Goal: Task Accomplishment & Management: Complete application form

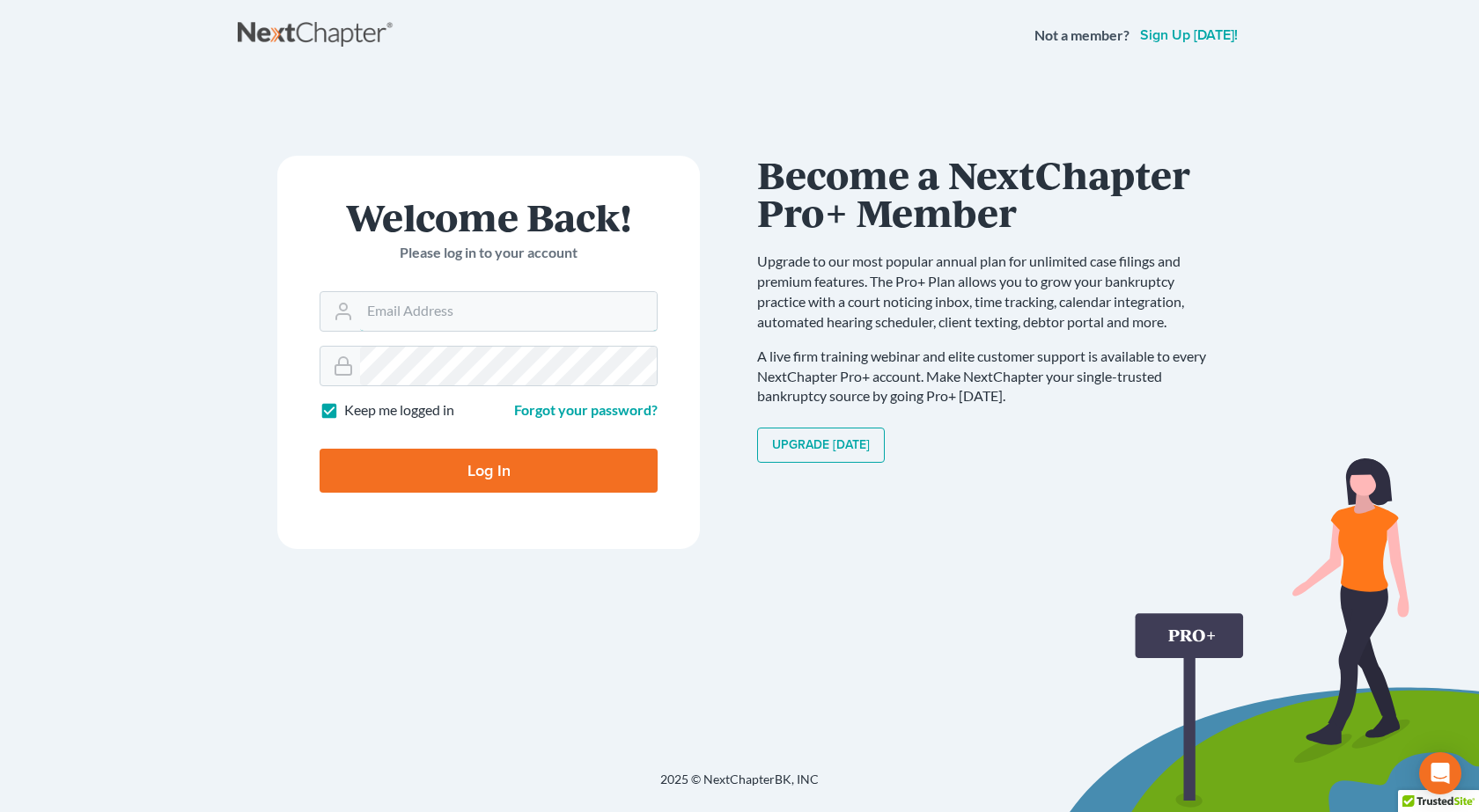
type input "[PERSON_NAME][EMAIL_ADDRESS][DOMAIN_NAME]"
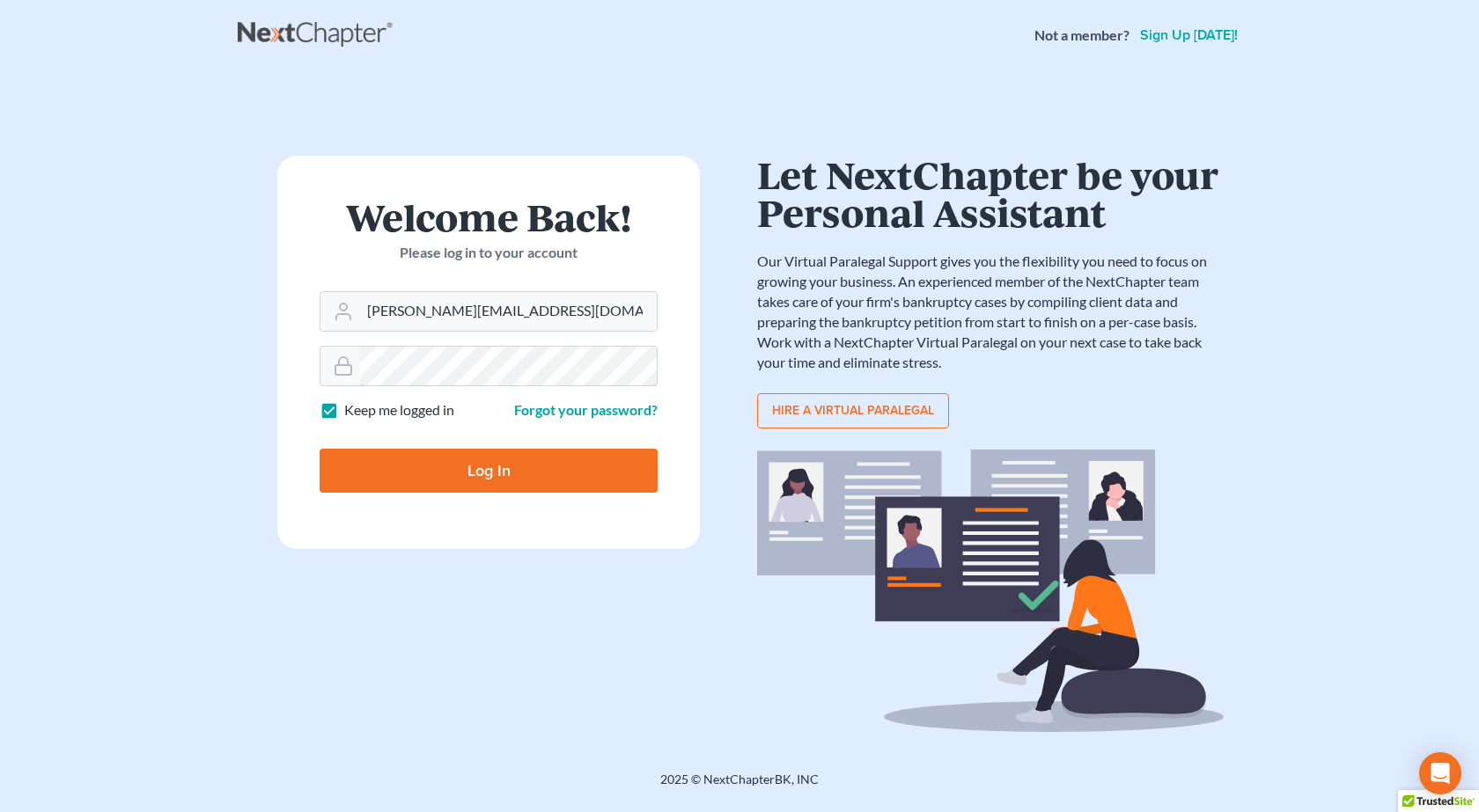
click at [319, 449] on input "Log In" at bounding box center [488, 471] width 338 height 44
type input "Thinking..."
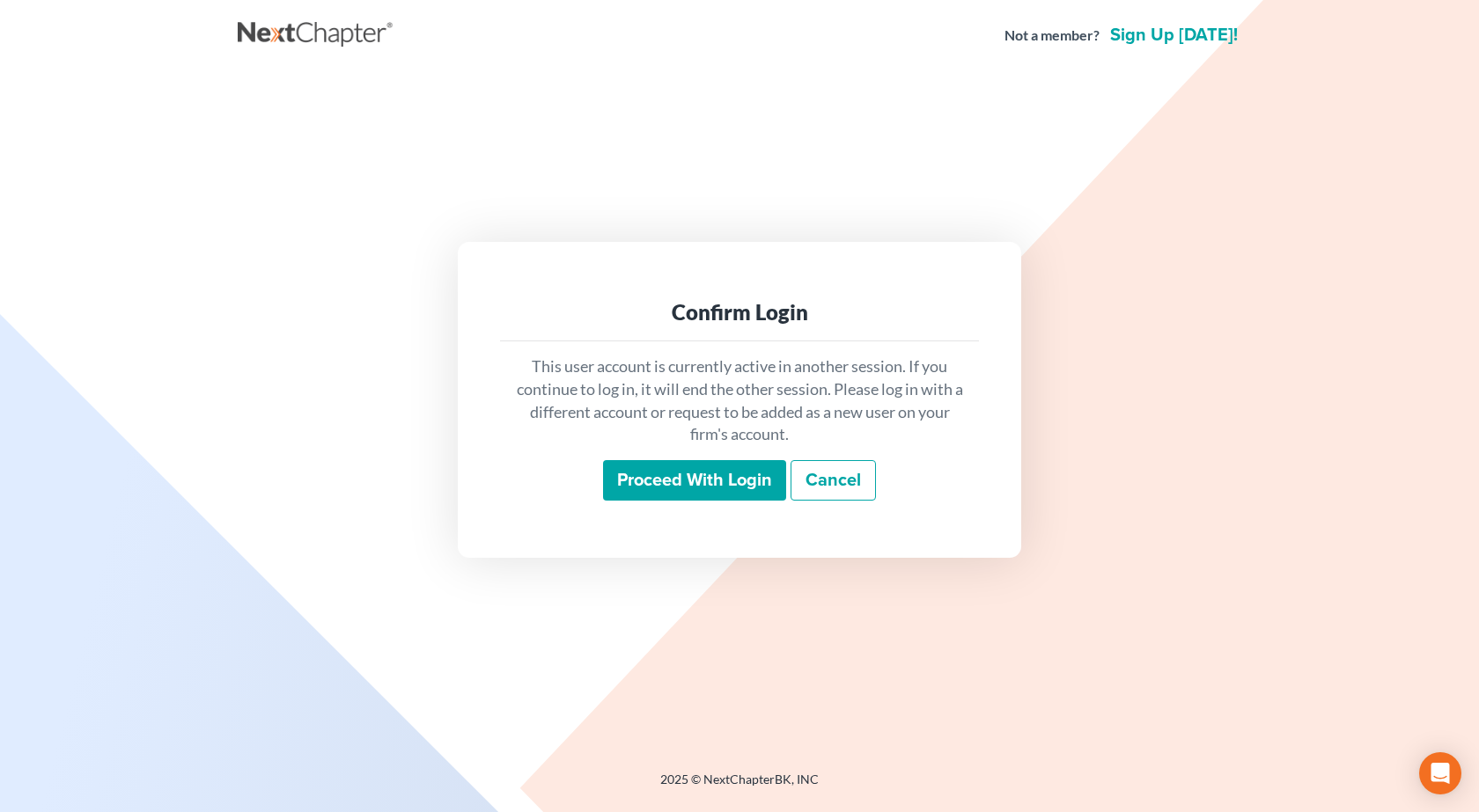
click at [717, 480] on input "Proceed with login" at bounding box center [695, 480] width 183 height 40
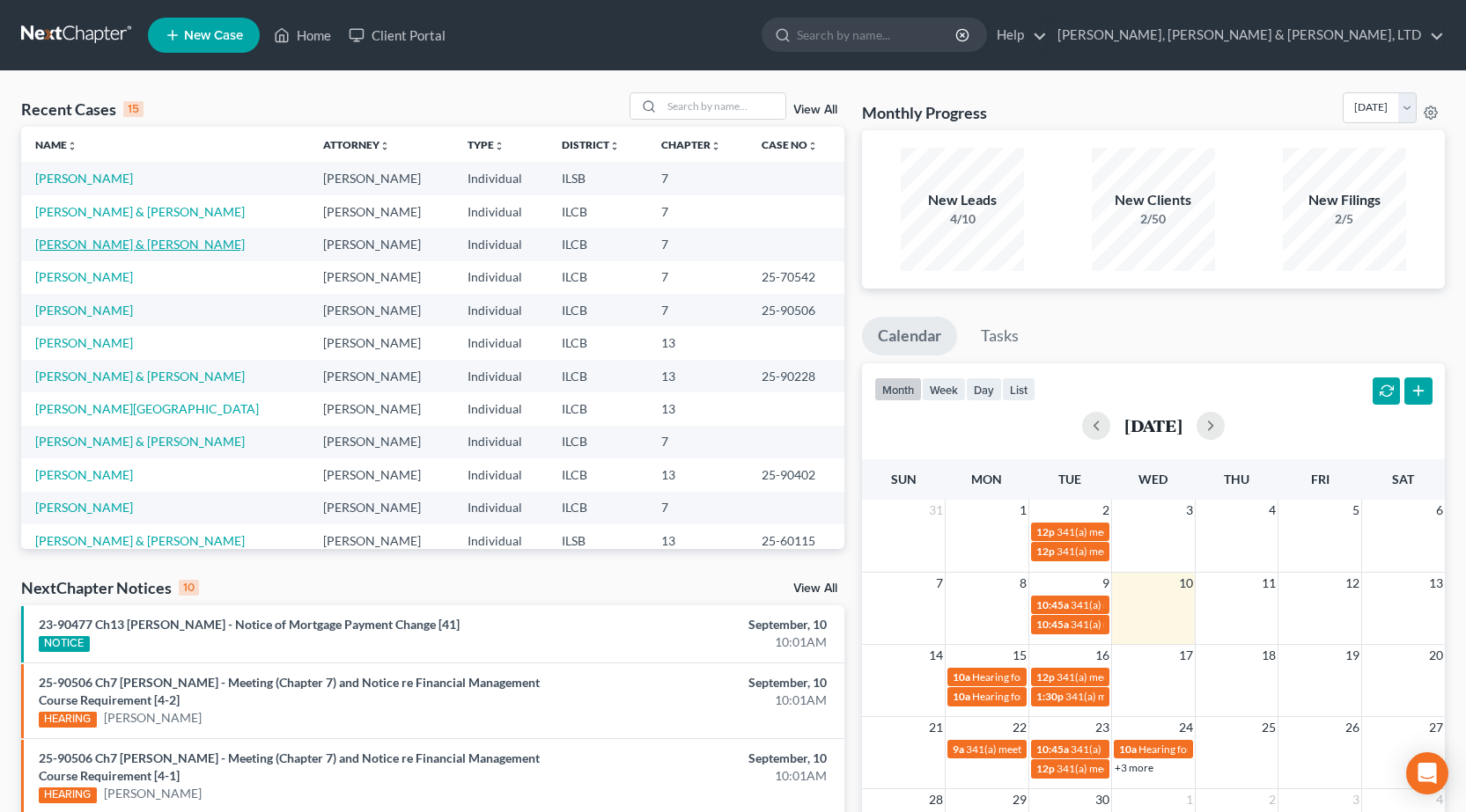
click at [85, 246] on link "[PERSON_NAME] & [PERSON_NAME]" at bounding box center [140, 244] width 210 height 15
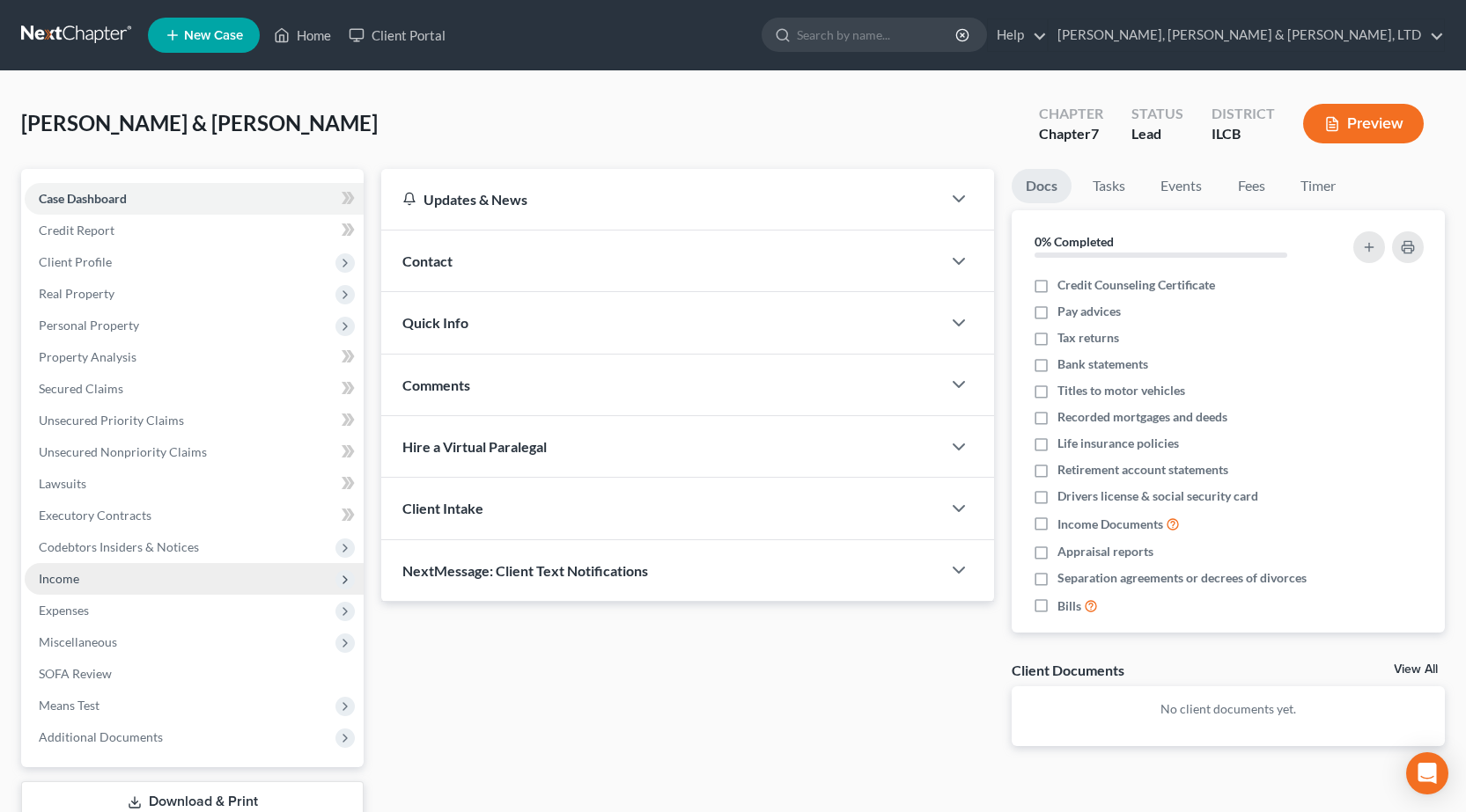
click at [89, 582] on span "Income" at bounding box center [194, 578] width 339 height 31
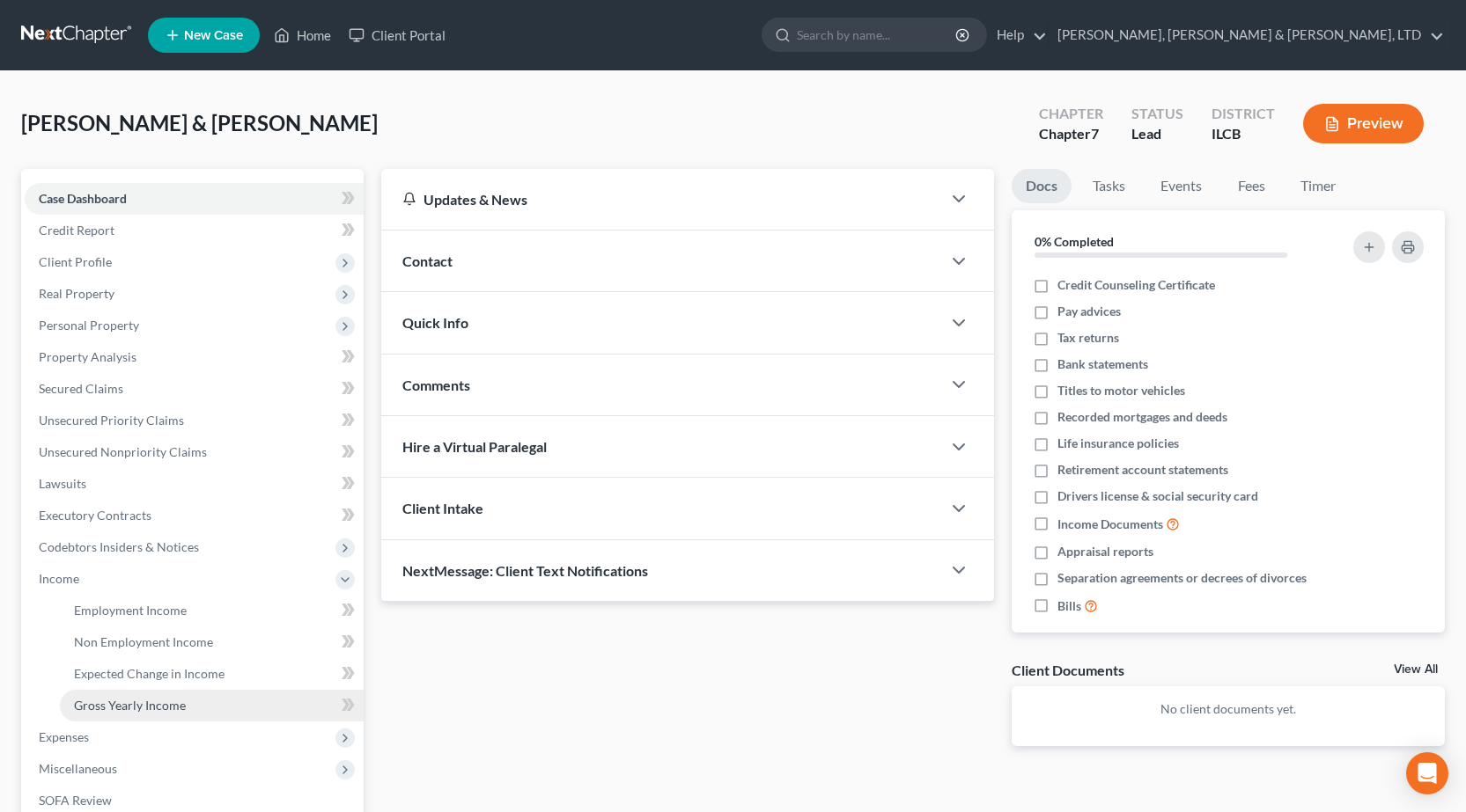
click at [162, 704] on span "Gross Yearly Income" at bounding box center [129, 705] width 112 height 15
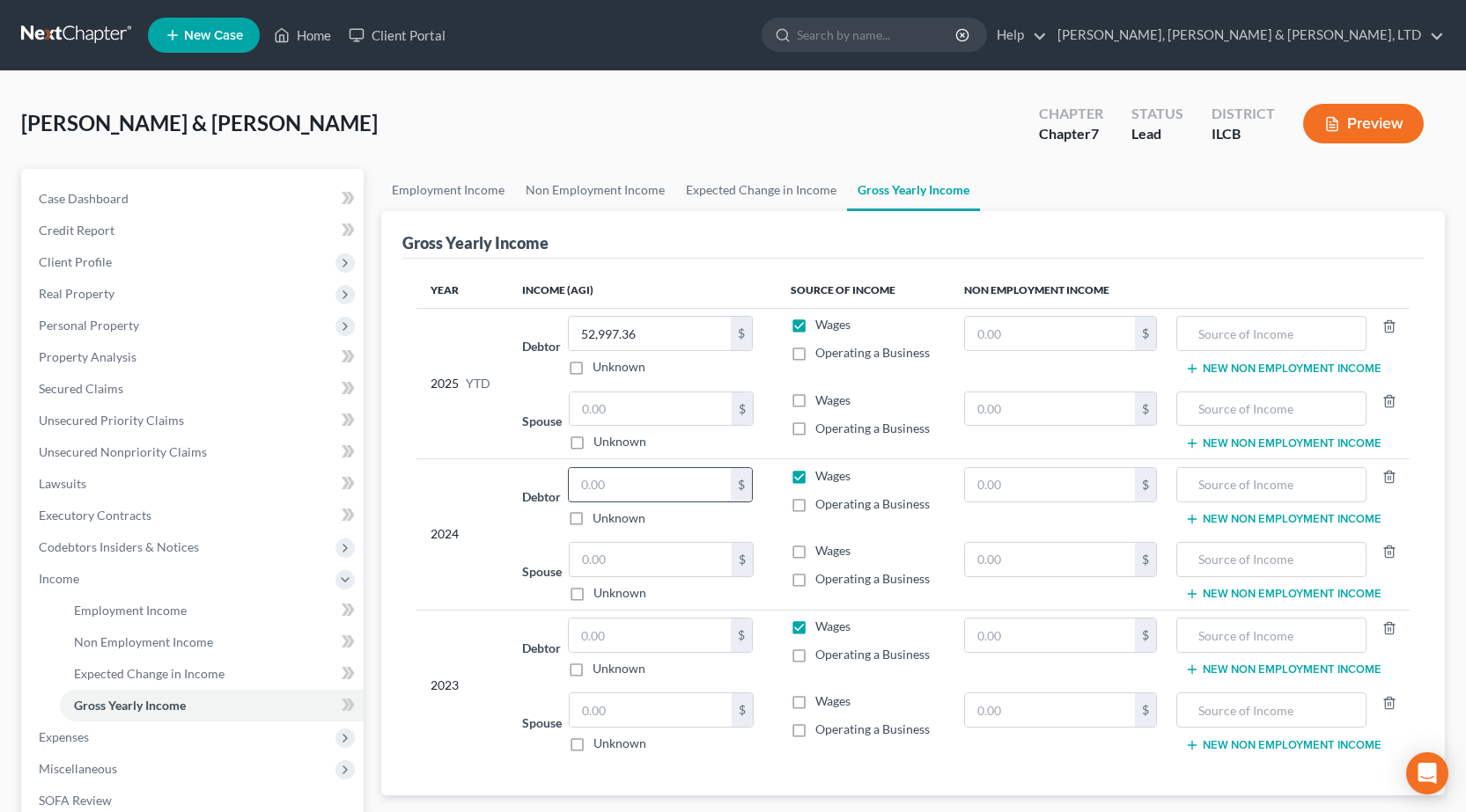
click at [601, 493] on input "text" at bounding box center [649, 484] width 162 height 33
type input "60,010"
click at [646, 644] on input "text" at bounding box center [649, 635] width 162 height 33
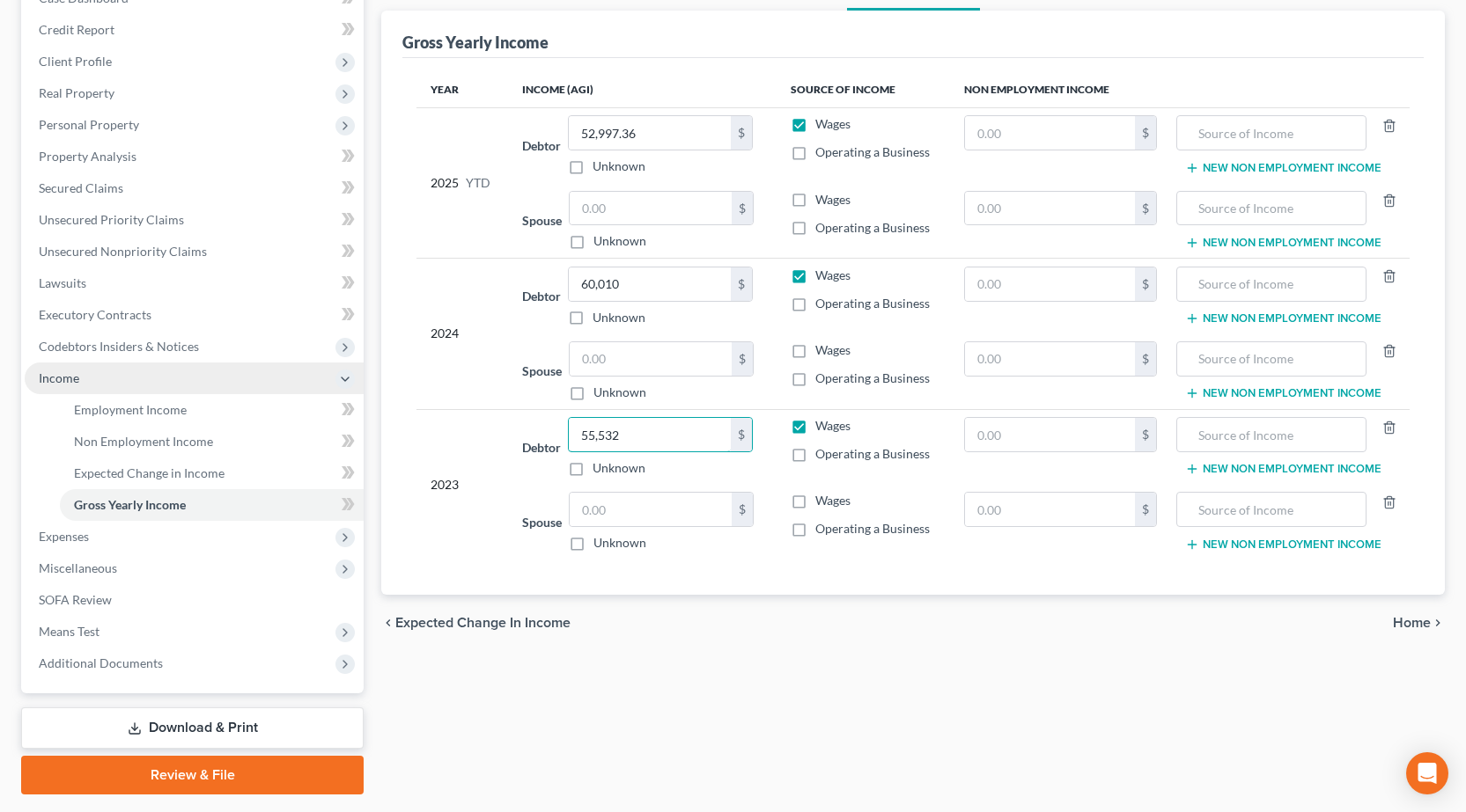
scroll to position [162, 0]
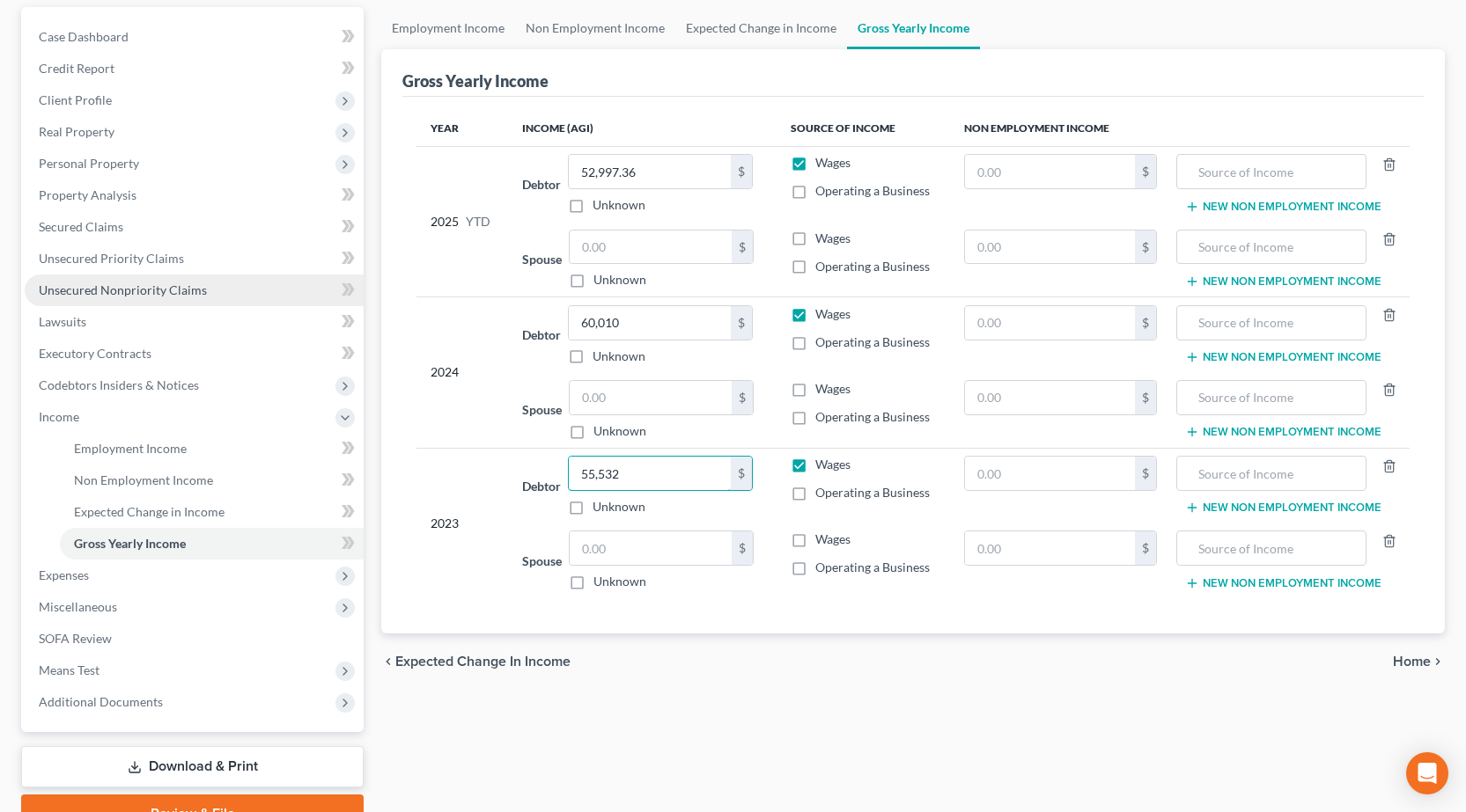
type input "55,532"
click at [126, 281] on link "Unsecured Nonpriority Claims" at bounding box center [194, 289] width 339 height 31
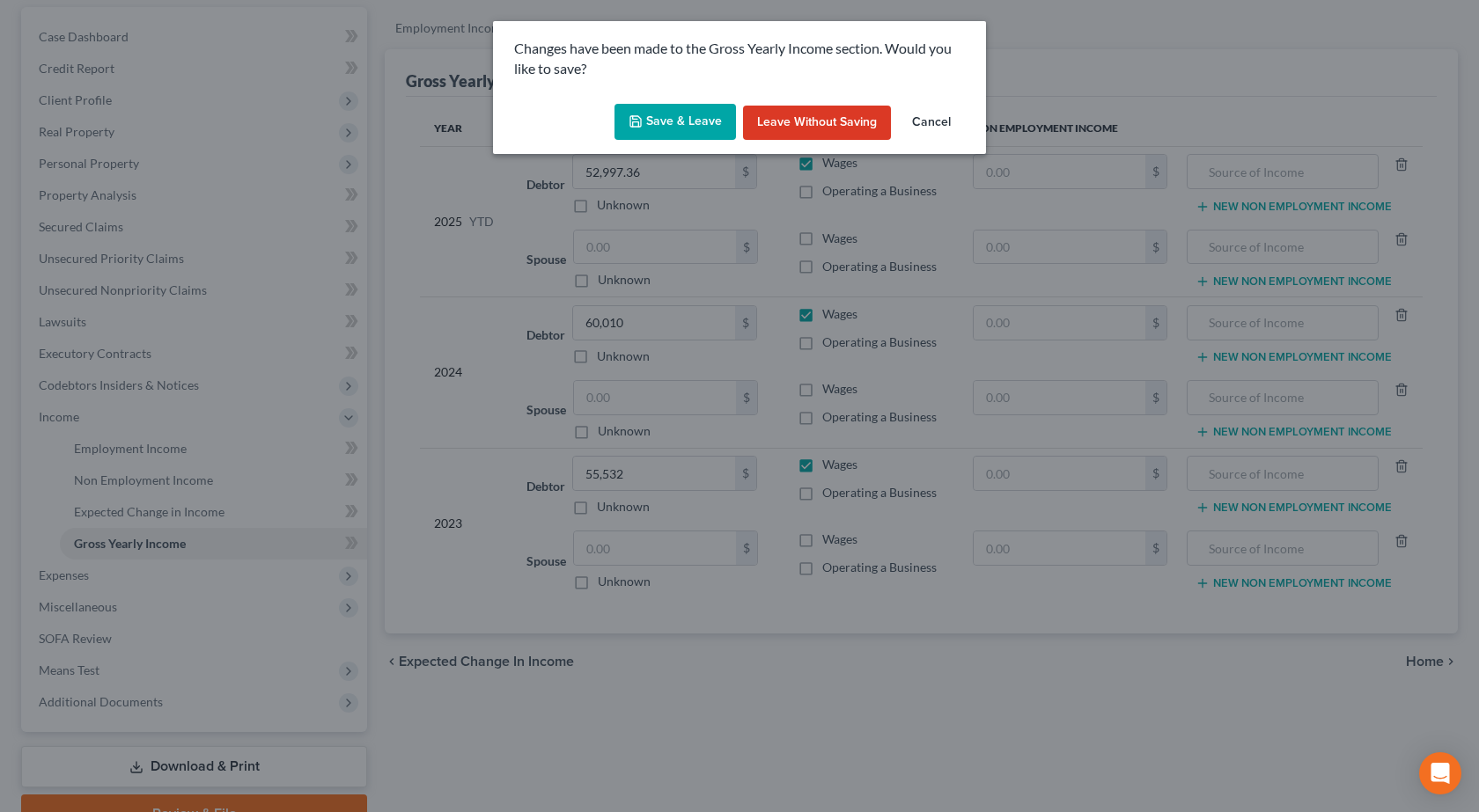
click at [674, 125] on button "Save & Leave" at bounding box center [675, 122] width 122 height 37
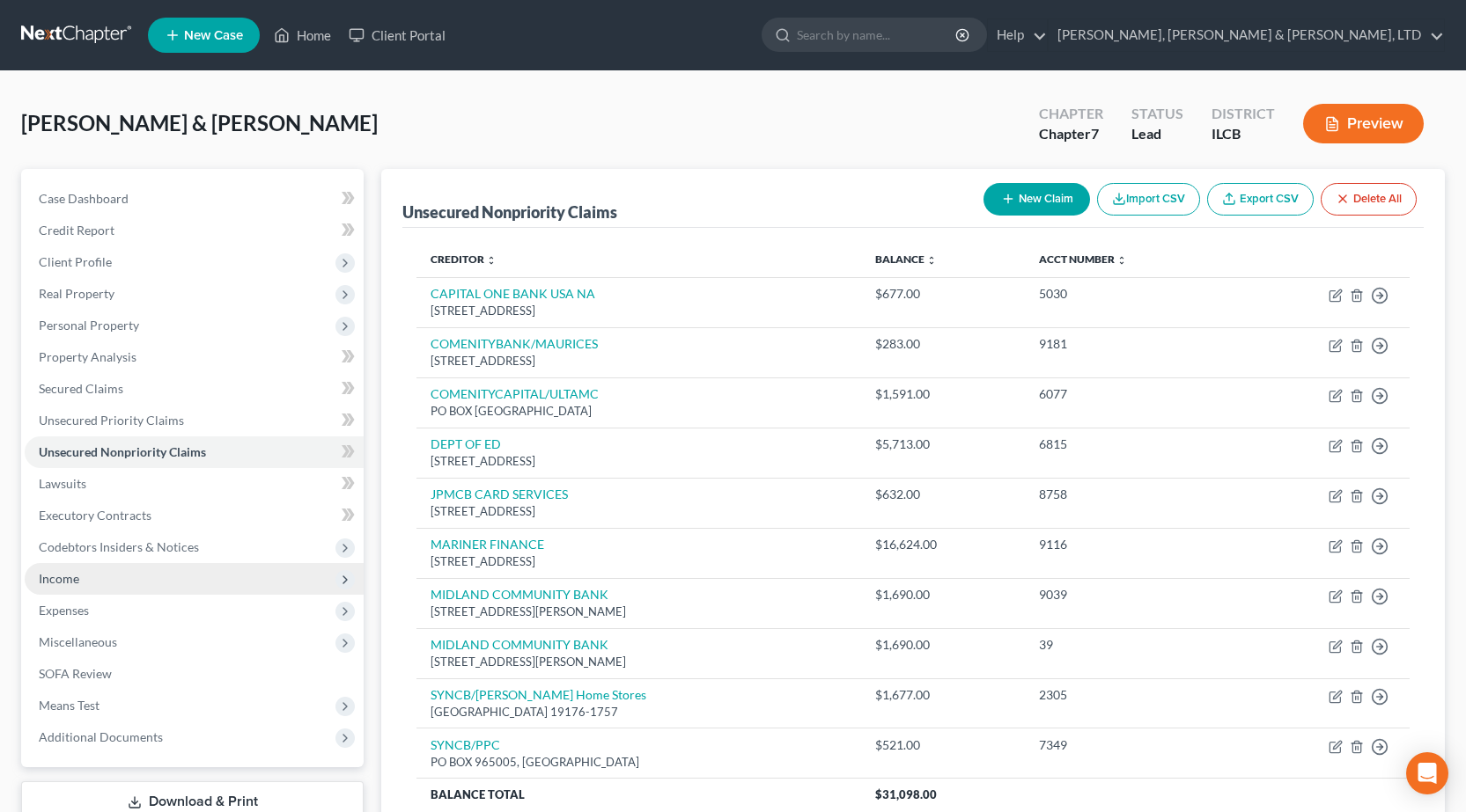
drag, startPoint x: 98, startPoint y: 576, endPoint x: 107, endPoint y: 575, distance: 9.1
click at [98, 577] on span "Income" at bounding box center [194, 578] width 339 height 31
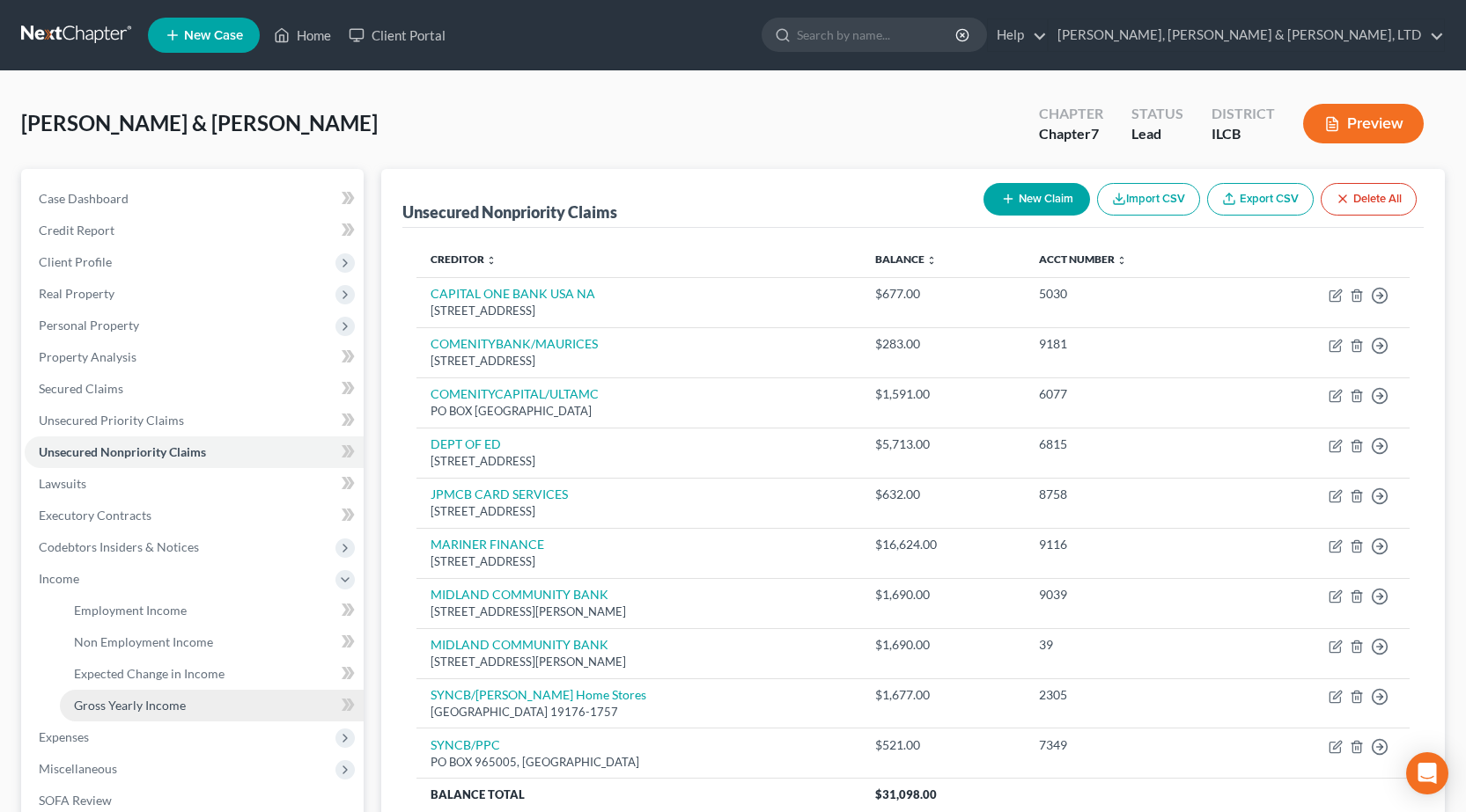
click at [204, 698] on link "Gross Yearly Income" at bounding box center [212, 705] width 304 height 31
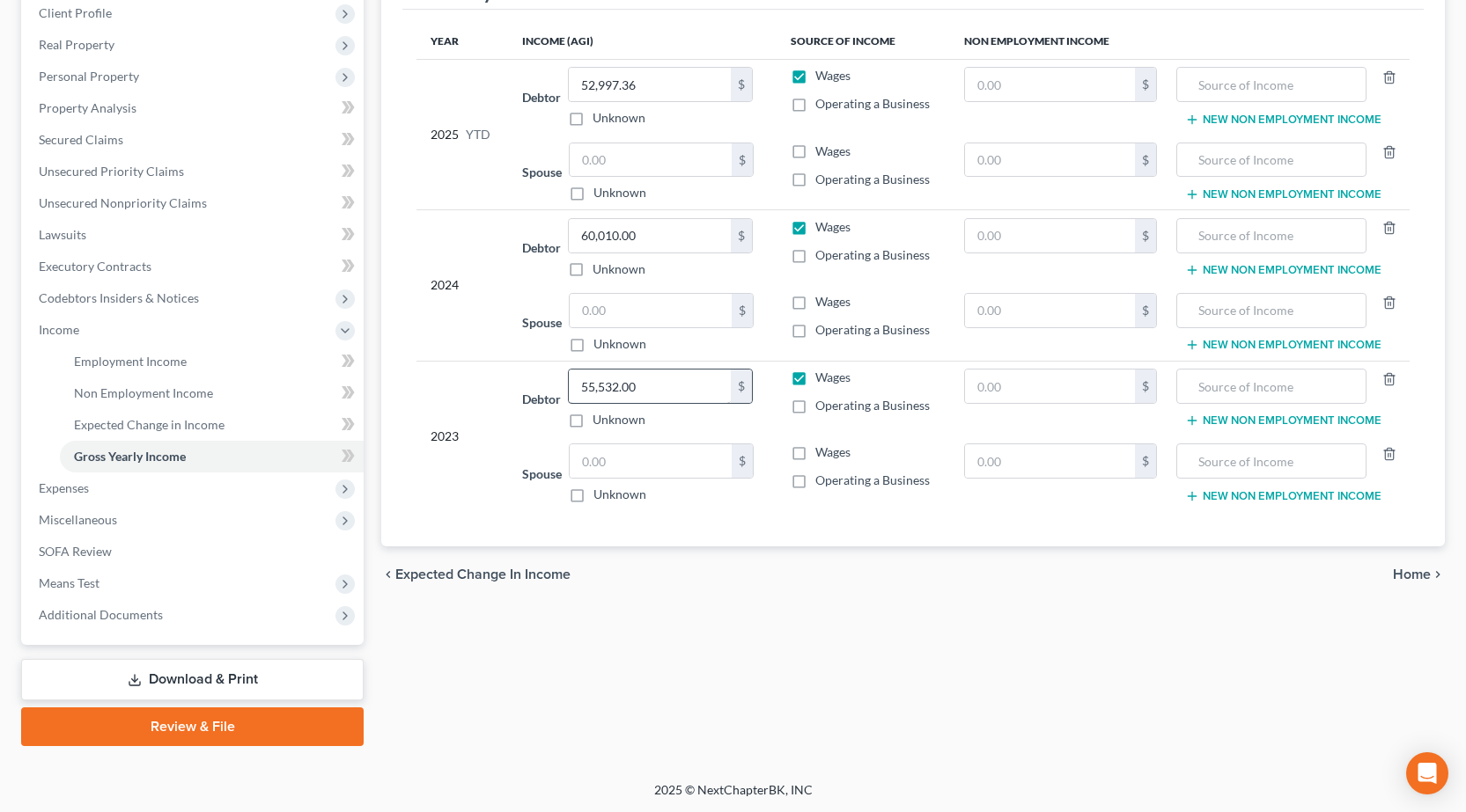
scroll to position [250, 0]
click at [227, 669] on link "Download & Print" at bounding box center [193, 678] width 343 height 41
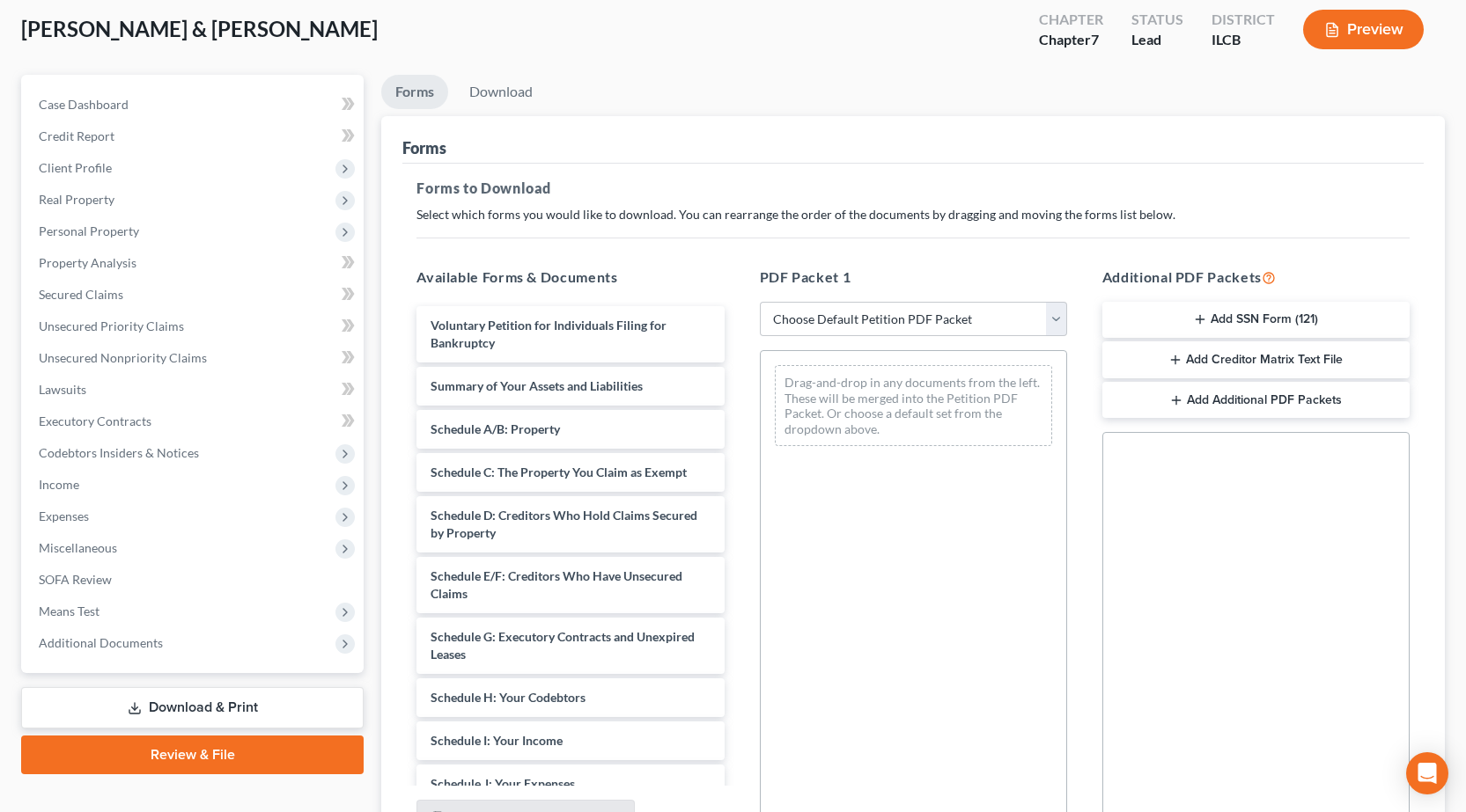
scroll to position [264, 0]
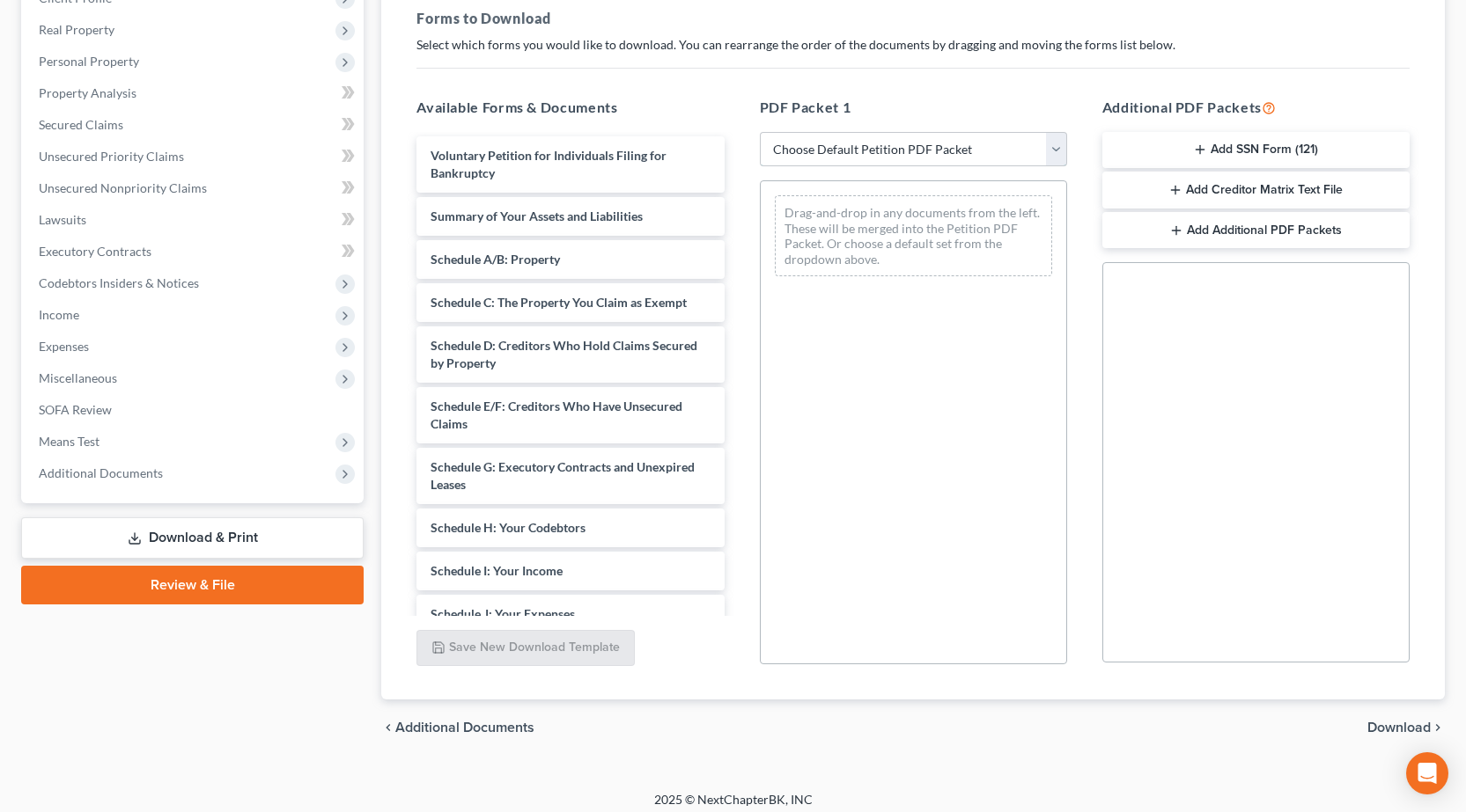
click at [862, 145] on select "Choose Default Petition PDF Packet Complete Bankruptcy Petition (all forms and …" at bounding box center [913, 149] width 308 height 35
select select "0"
click at [759, 132] on select "Choose Default Petition PDF Packet Complete Bankruptcy Petition (all forms and …" at bounding box center [913, 149] width 308 height 35
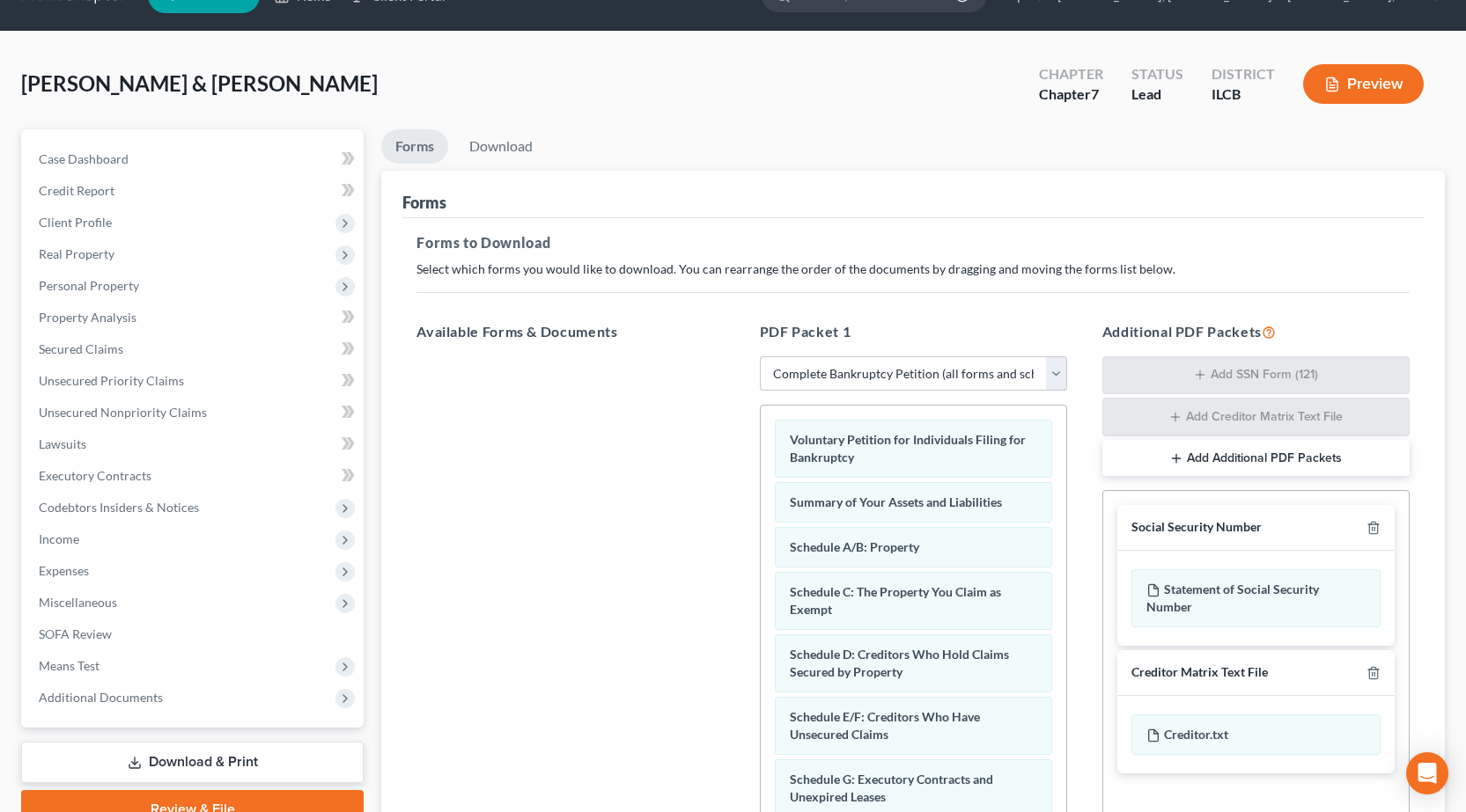
scroll to position [276, 0]
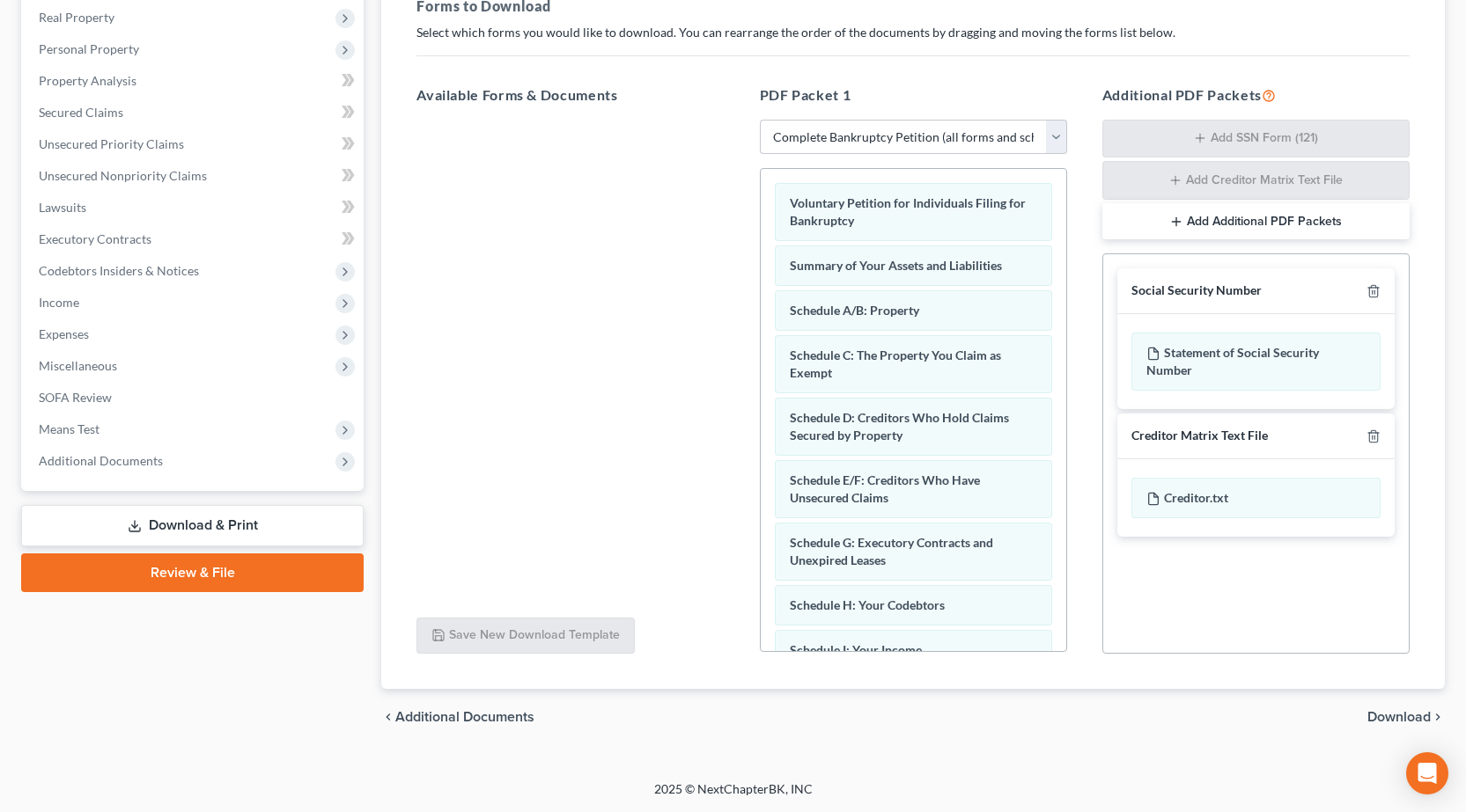
click at [1420, 715] on span "Download" at bounding box center [1399, 717] width 64 height 14
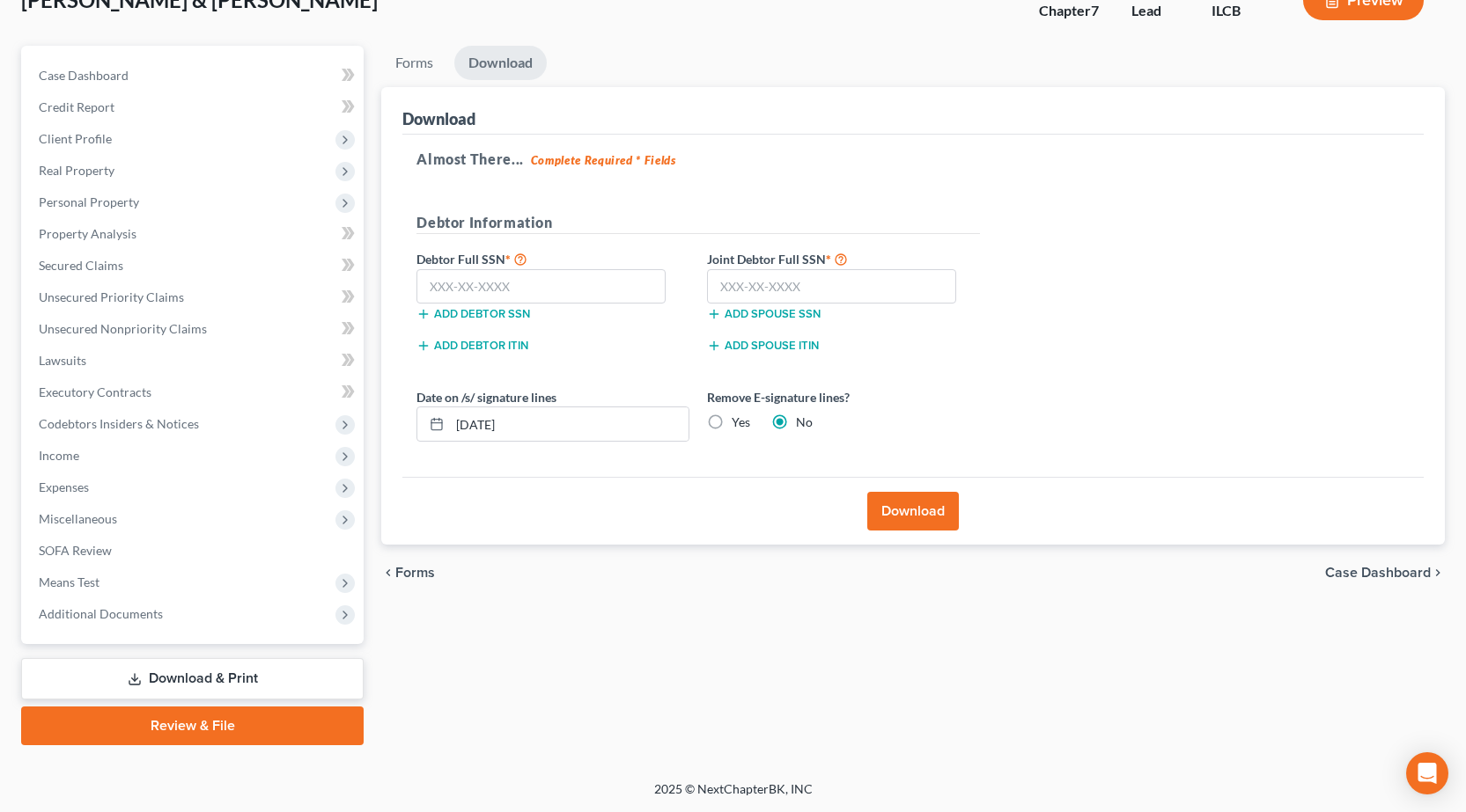
scroll to position [123, 0]
click at [614, 294] on input "text" at bounding box center [541, 286] width 249 height 35
click at [516, 280] on input "text" at bounding box center [541, 286] width 249 height 35
type input "349-86-4113"
click at [794, 281] on input "text" at bounding box center [831, 286] width 249 height 35
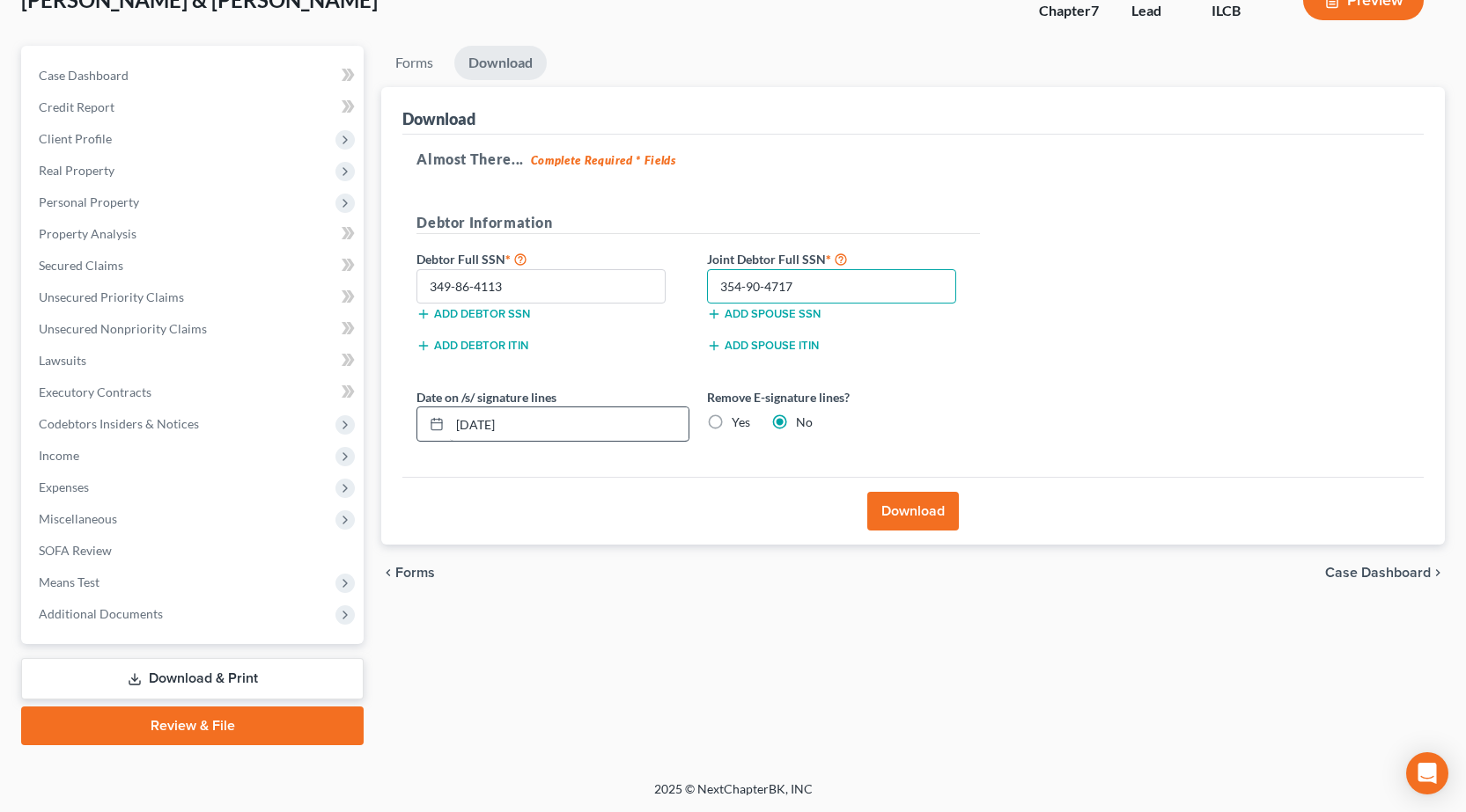
type input "354-90-4717"
drag, startPoint x: 601, startPoint y: 430, endPoint x: 114, endPoint y: 428, distance: 487.0
click at [114, 428] on div "Petition Navigation Case Dashboard Payments Invoices Payments Payments Credit R…" at bounding box center [733, 395] width 1441 height 700
click at [732, 422] on label "Yes" at bounding box center [741, 423] width 19 height 18
click at [739, 422] on input "Yes" at bounding box center [744, 419] width 12 height 12
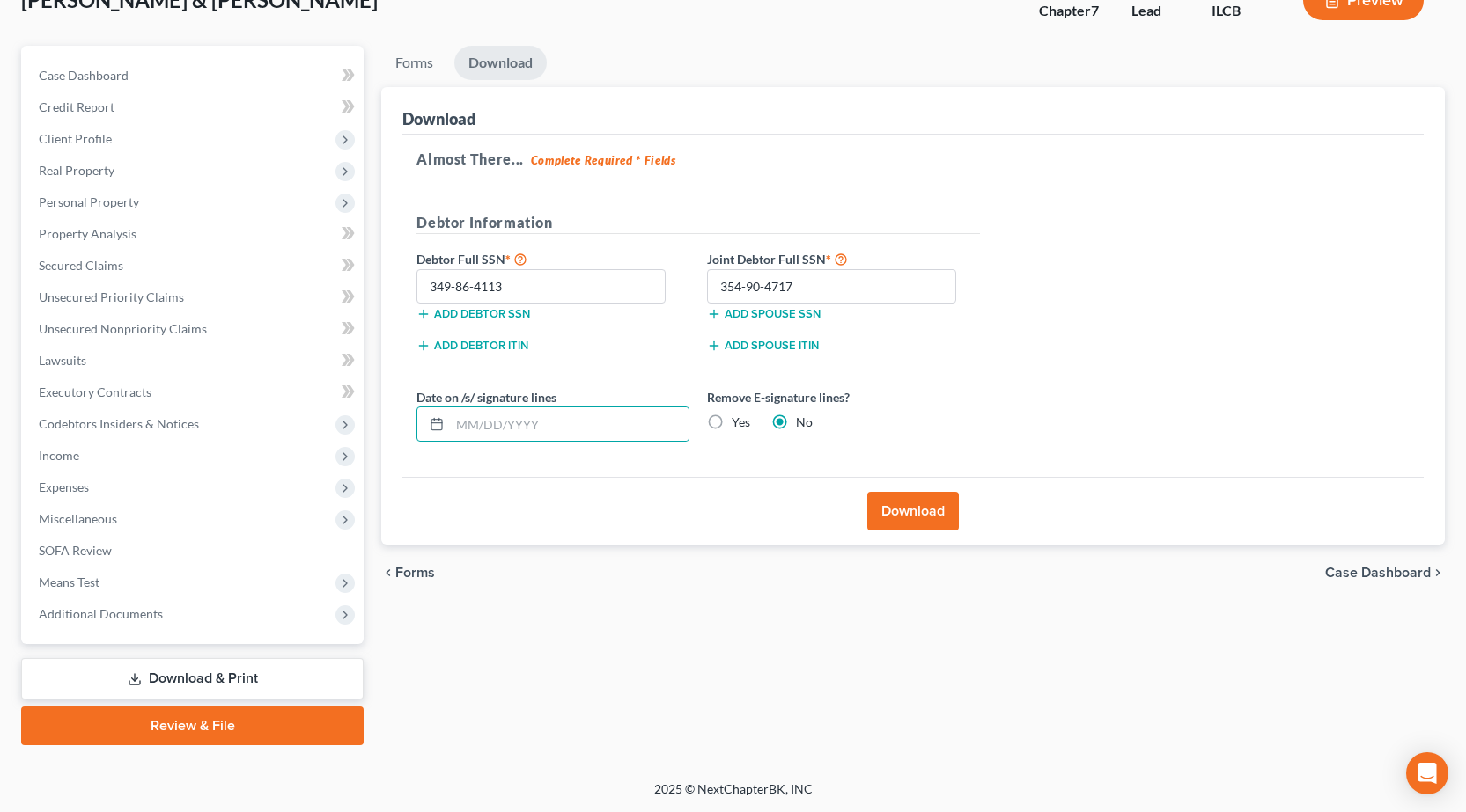
radio input "true"
radio input "false"
click at [877, 505] on button "Download" at bounding box center [913, 511] width 91 height 39
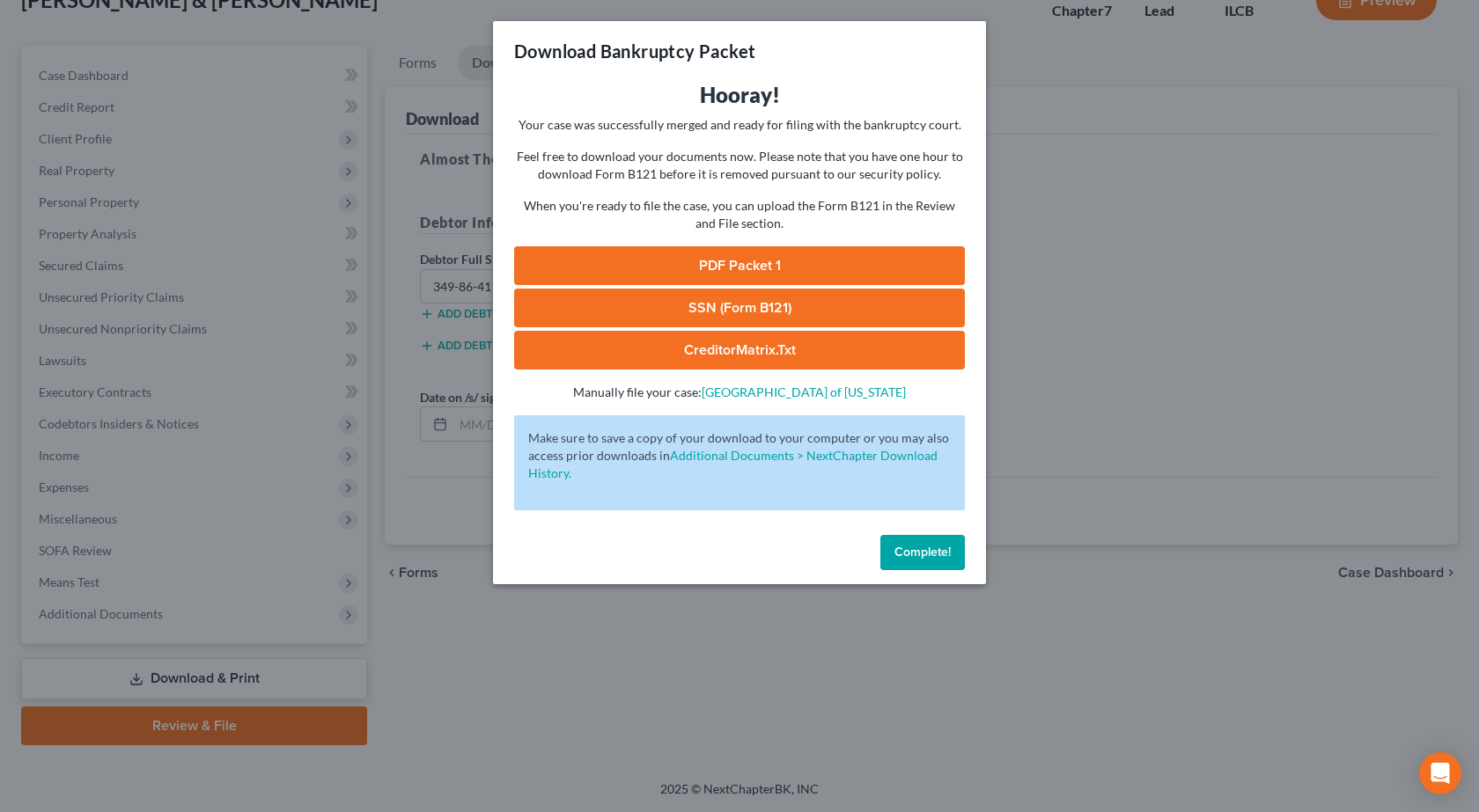
click at [776, 264] on link "PDF Packet 1" at bounding box center [739, 265] width 451 height 39
click at [783, 316] on link "SSN (Form B121)" at bounding box center [739, 307] width 451 height 39
click at [369, 477] on div "Download Bankruptcy Packet Hooray! Your case was successfully merged and ready …" at bounding box center [740, 406] width 1479 height 812
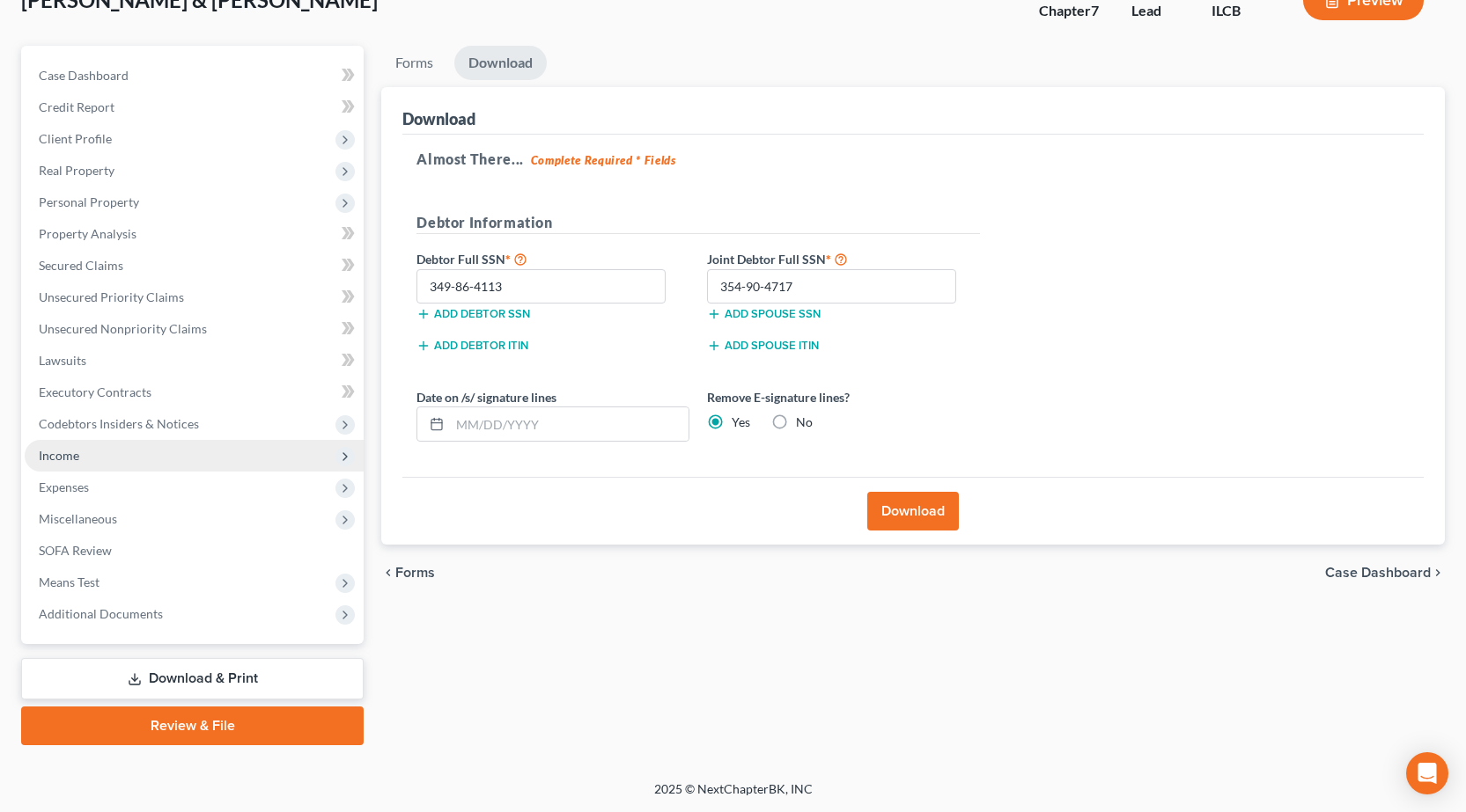
click at [115, 454] on span "Income" at bounding box center [194, 455] width 339 height 31
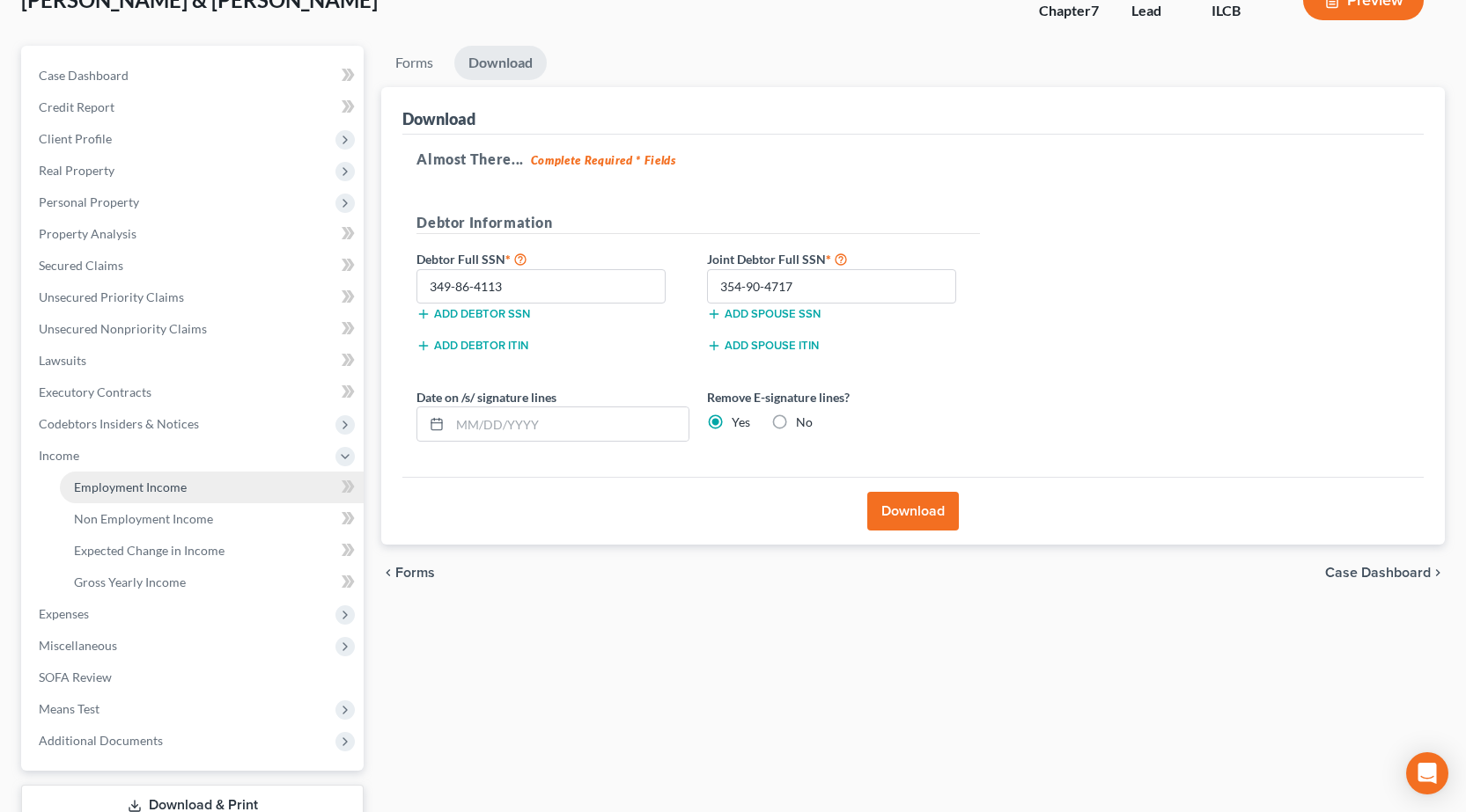
click at [126, 482] on span "Employment Income" at bounding box center [130, 487] width 113 height 15
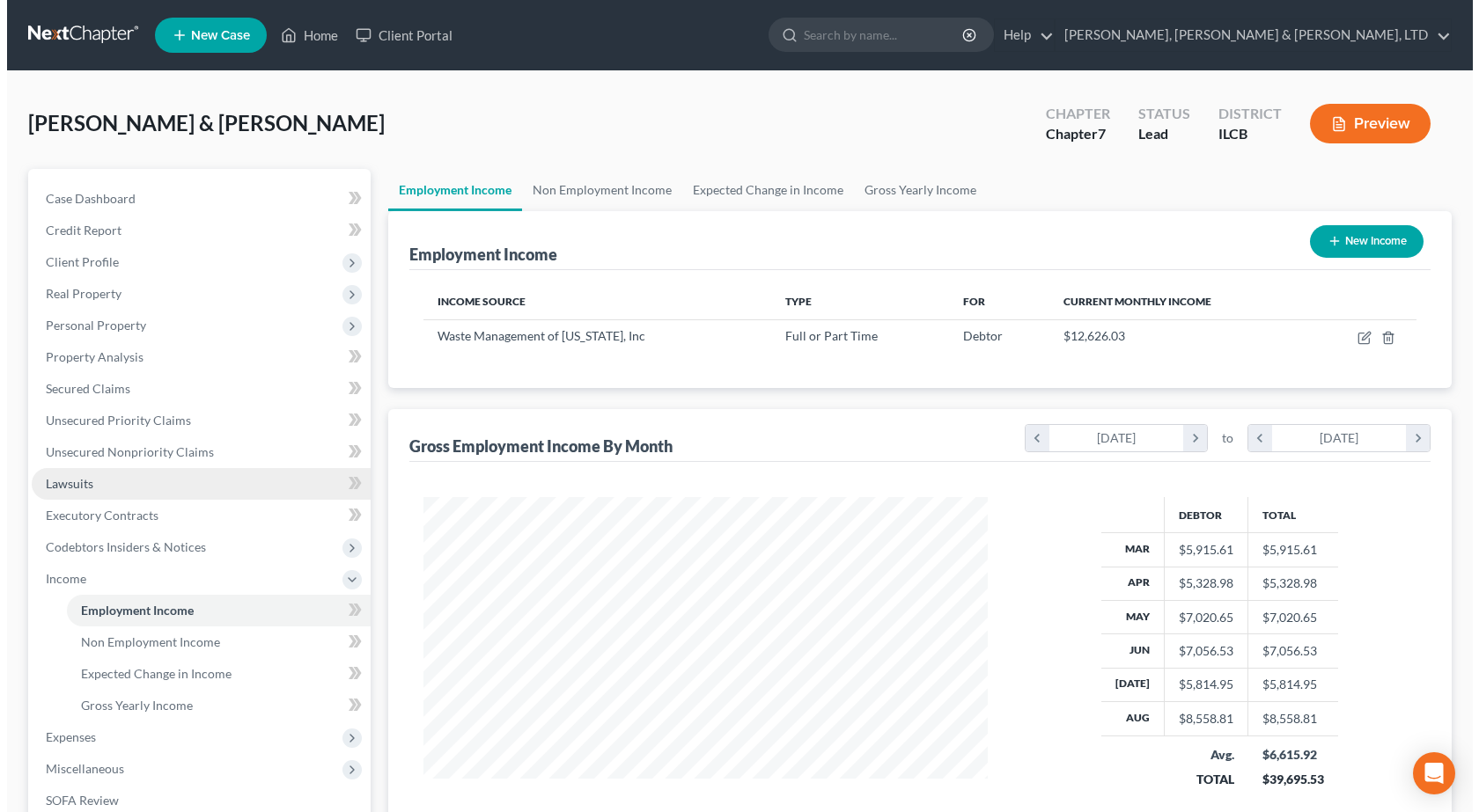
scroll to position [316, 600]
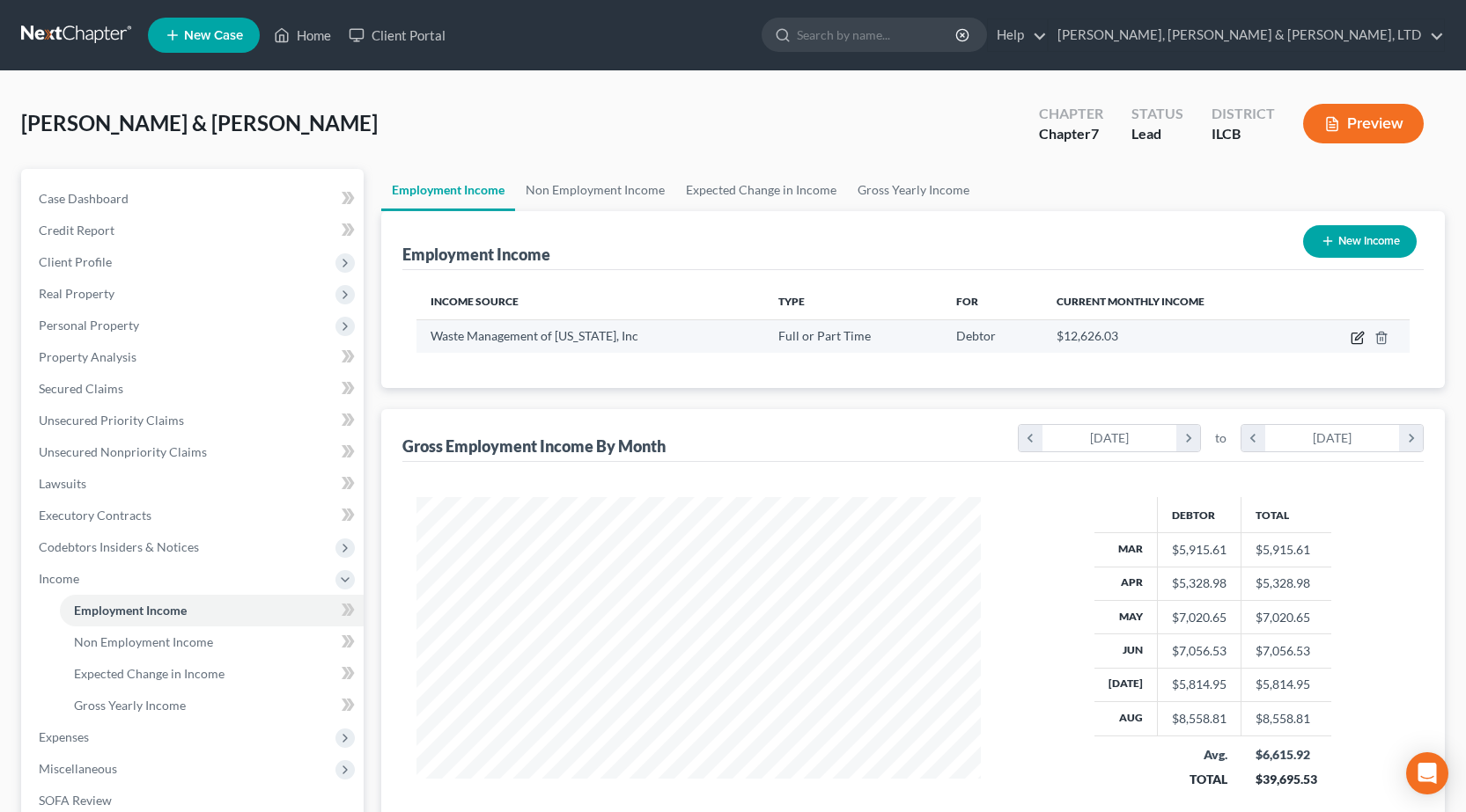
click at [1355, 340] on icon "button" at bounding box center [1358, 338] width 14 height 14
select select "0"
select select "45"
select select "3"
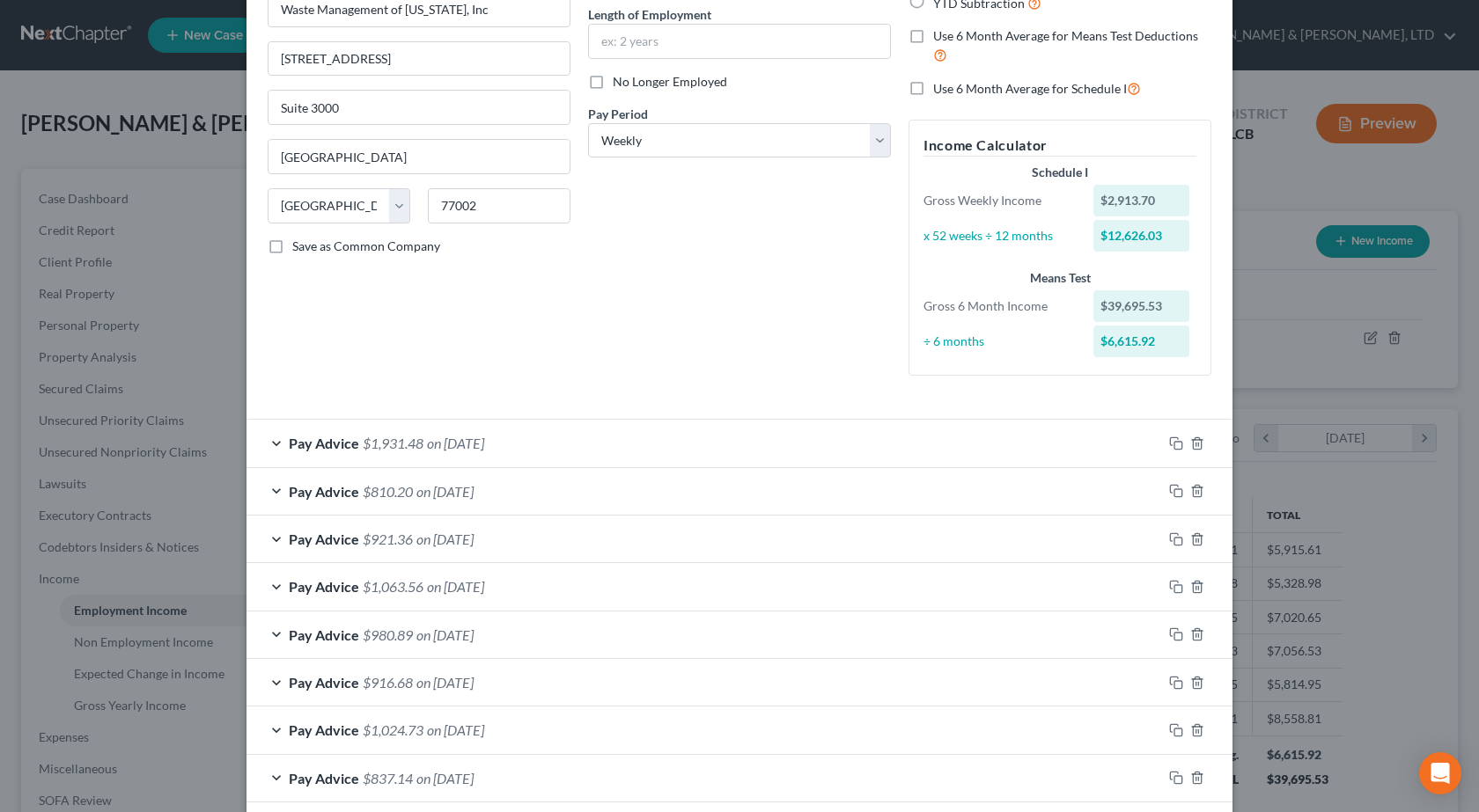
scroll to position [176, 0]
click at [369, 446] on span "$1,931.48" at bounding box center [394, 442] width 61 height 17
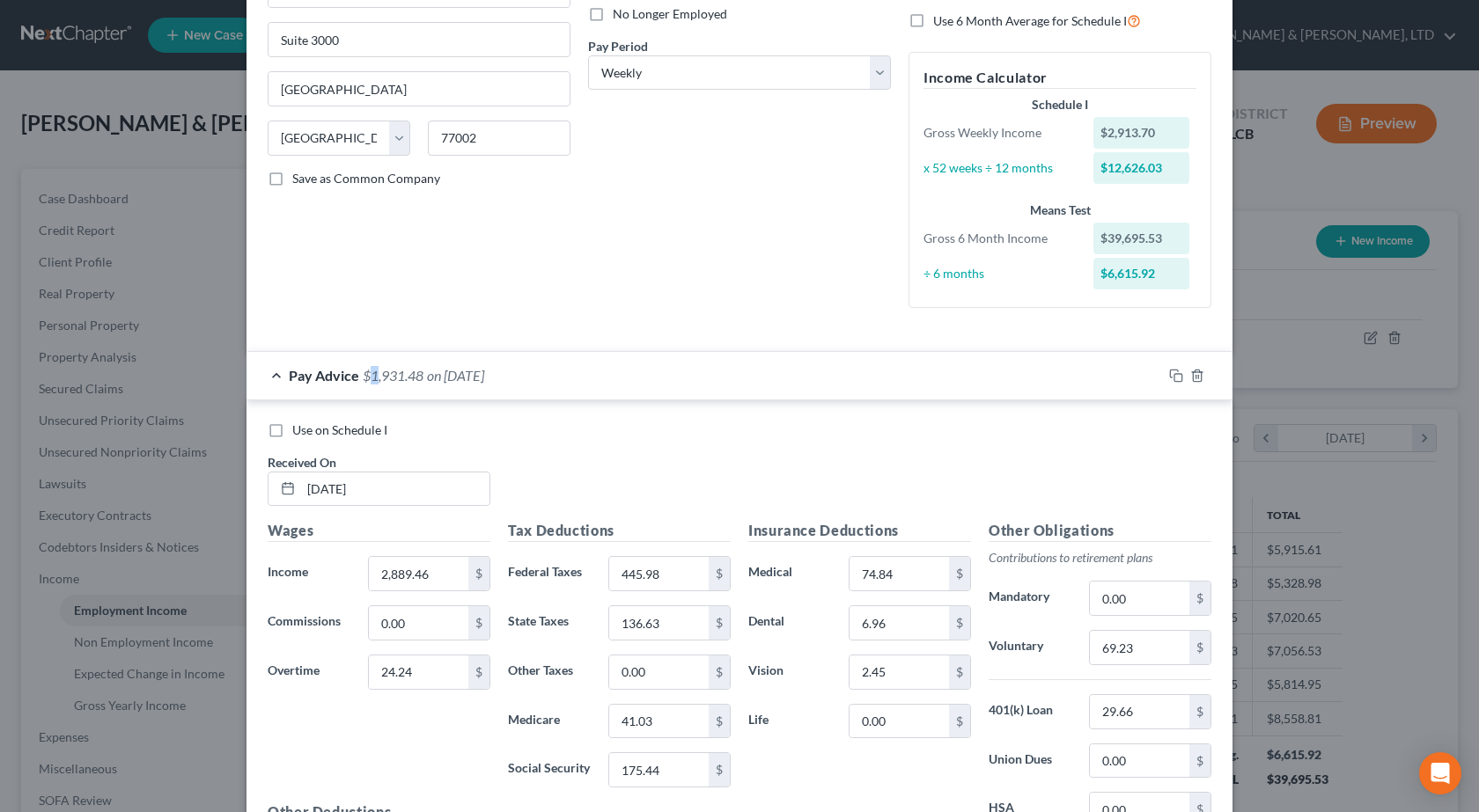
scroll to position [264, 0]
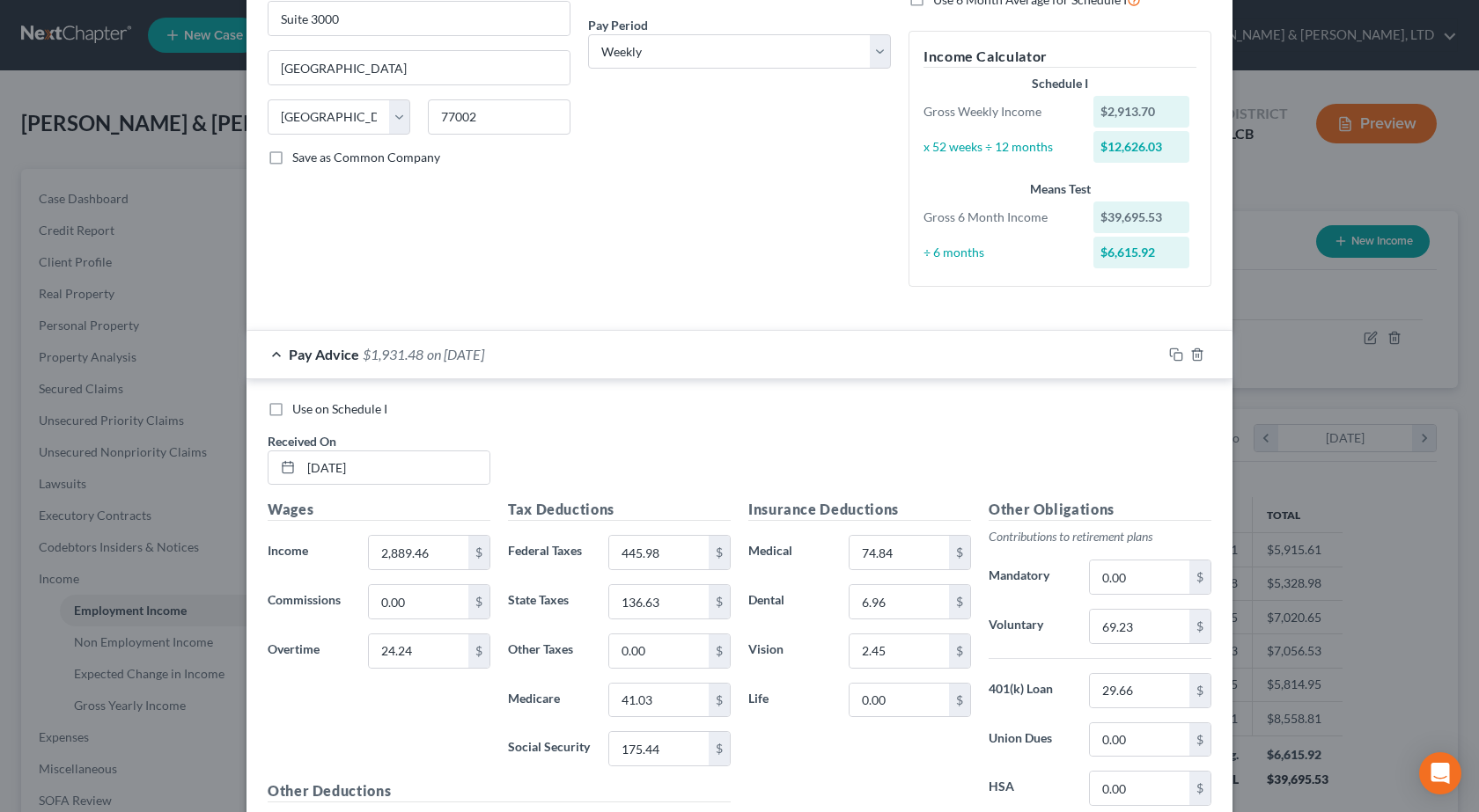
click at [345, 366] on div "Pay Advice $1,931.48 on 08/29/2025" at bounding box center [704, 354] width 915 height 47
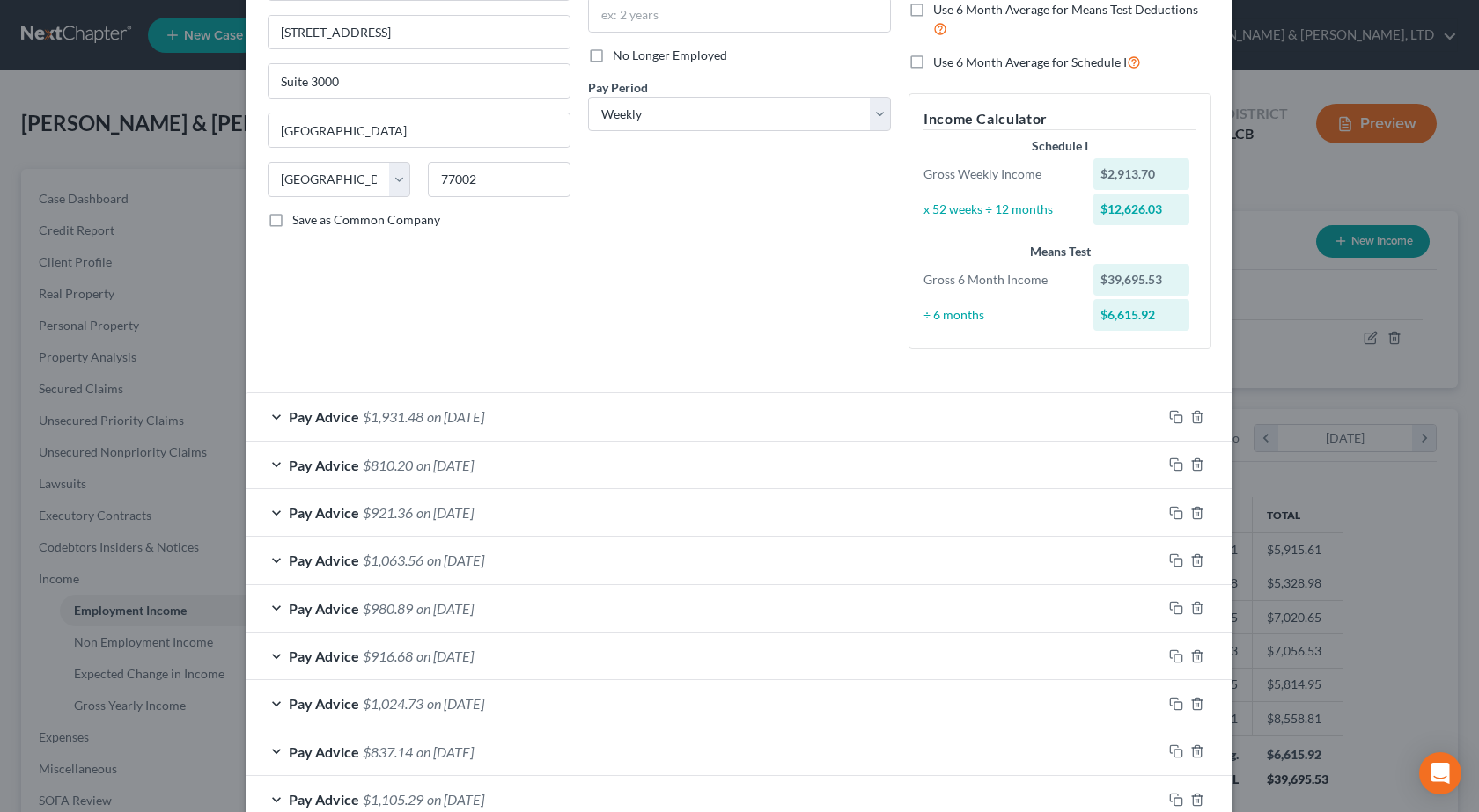
scroll to position [242, 0]
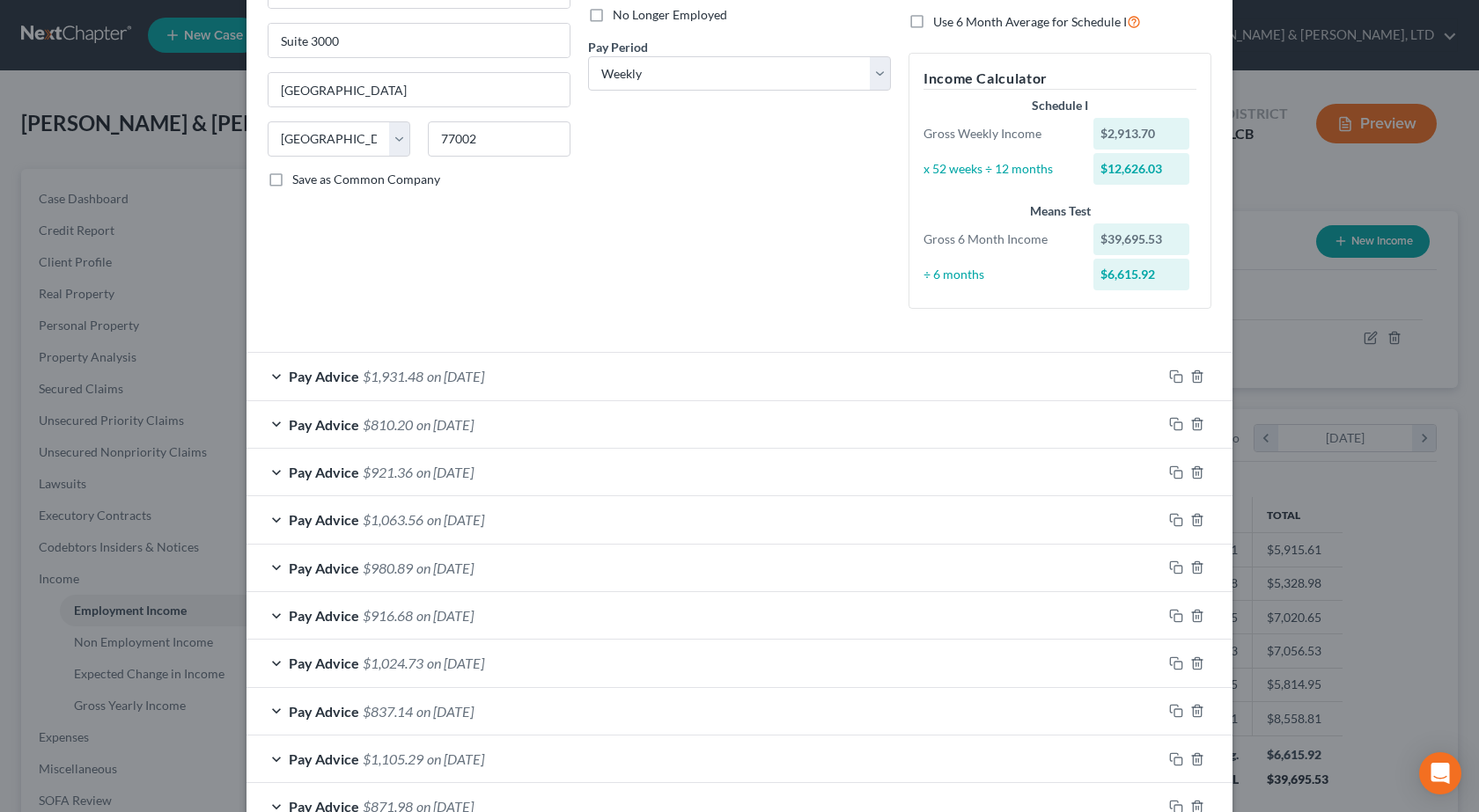
click at [303, 669] on span "Pay Advice" at bounding box center [324, 663] width 71 height 17
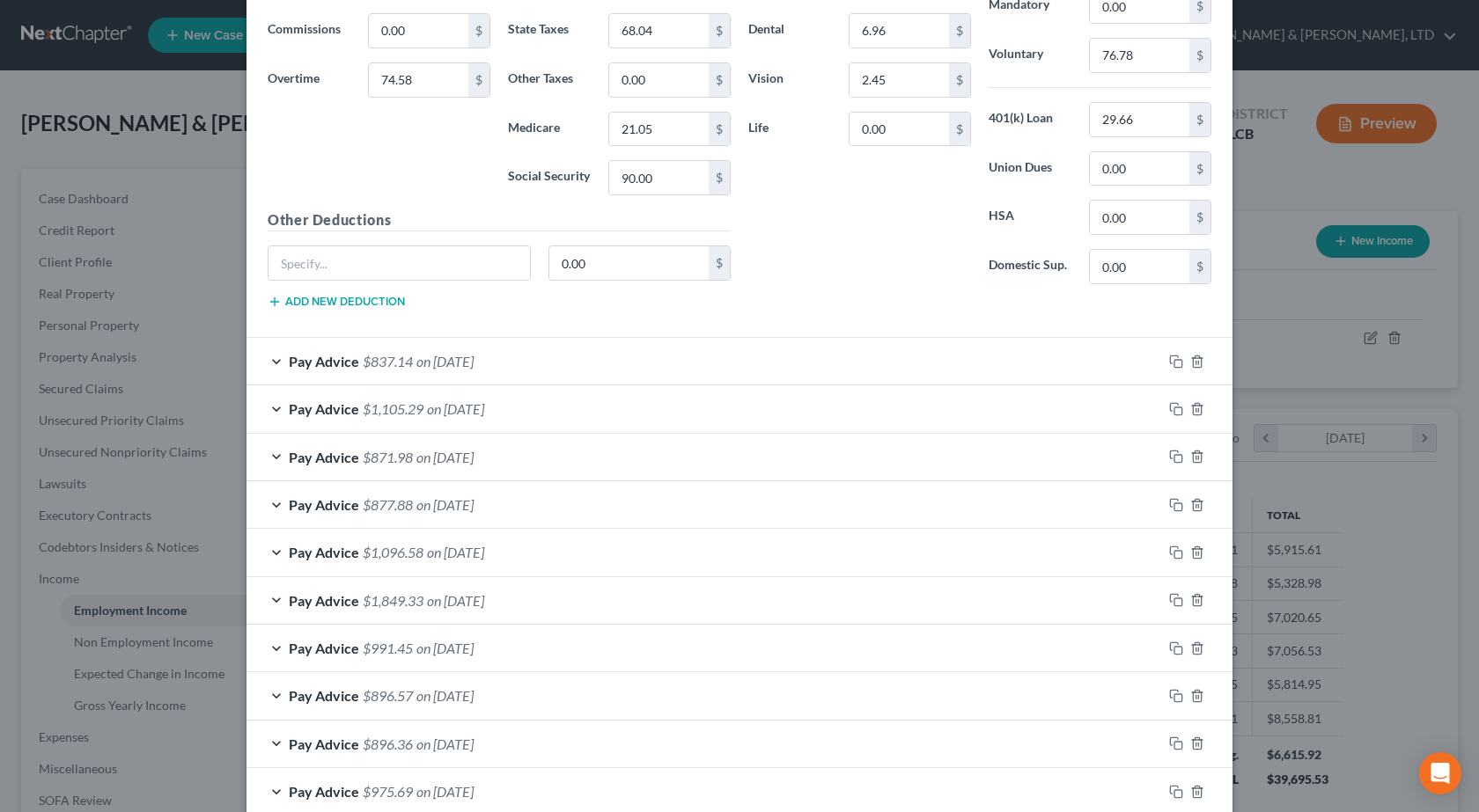
scroll to position [770, 0]
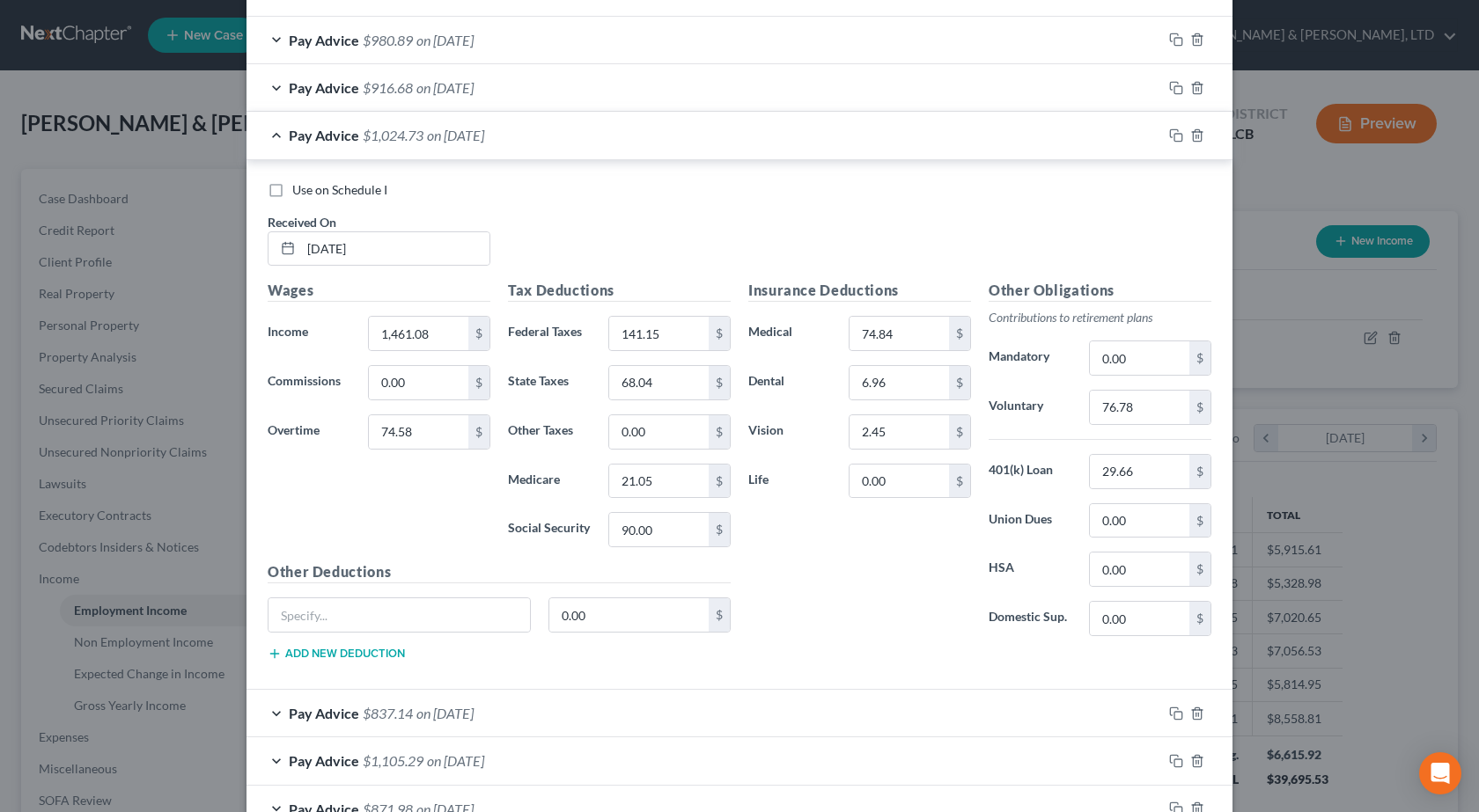
click at [292, 199] on label "Use on Schedule I" at bounding box center [340, 190] width 95 height 18
click at [299, 193] on input "Use on Schedule I" at bounding box center [305, 186] width 12 height 12
checkbox input "true"
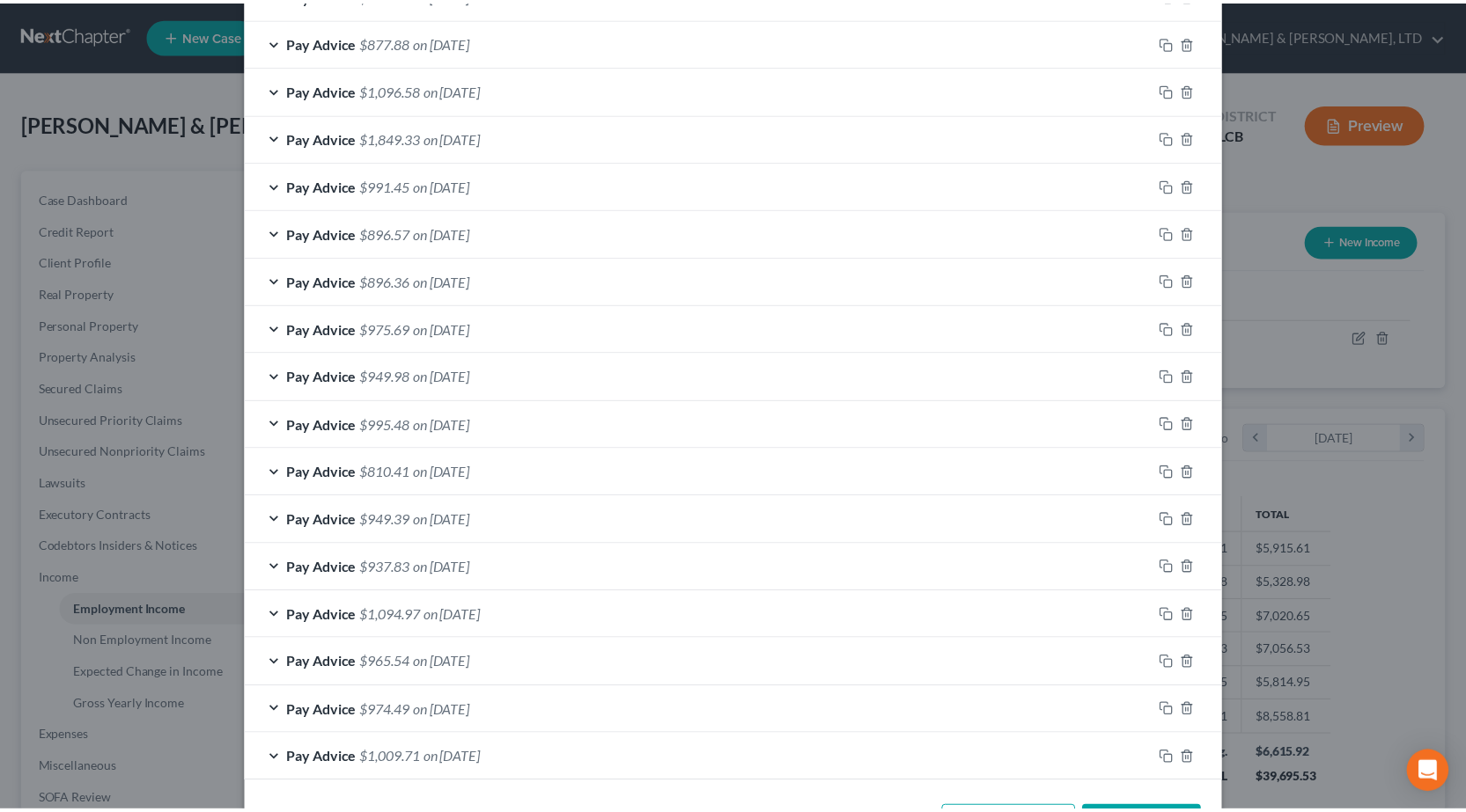
scroll to position [1653, 0]
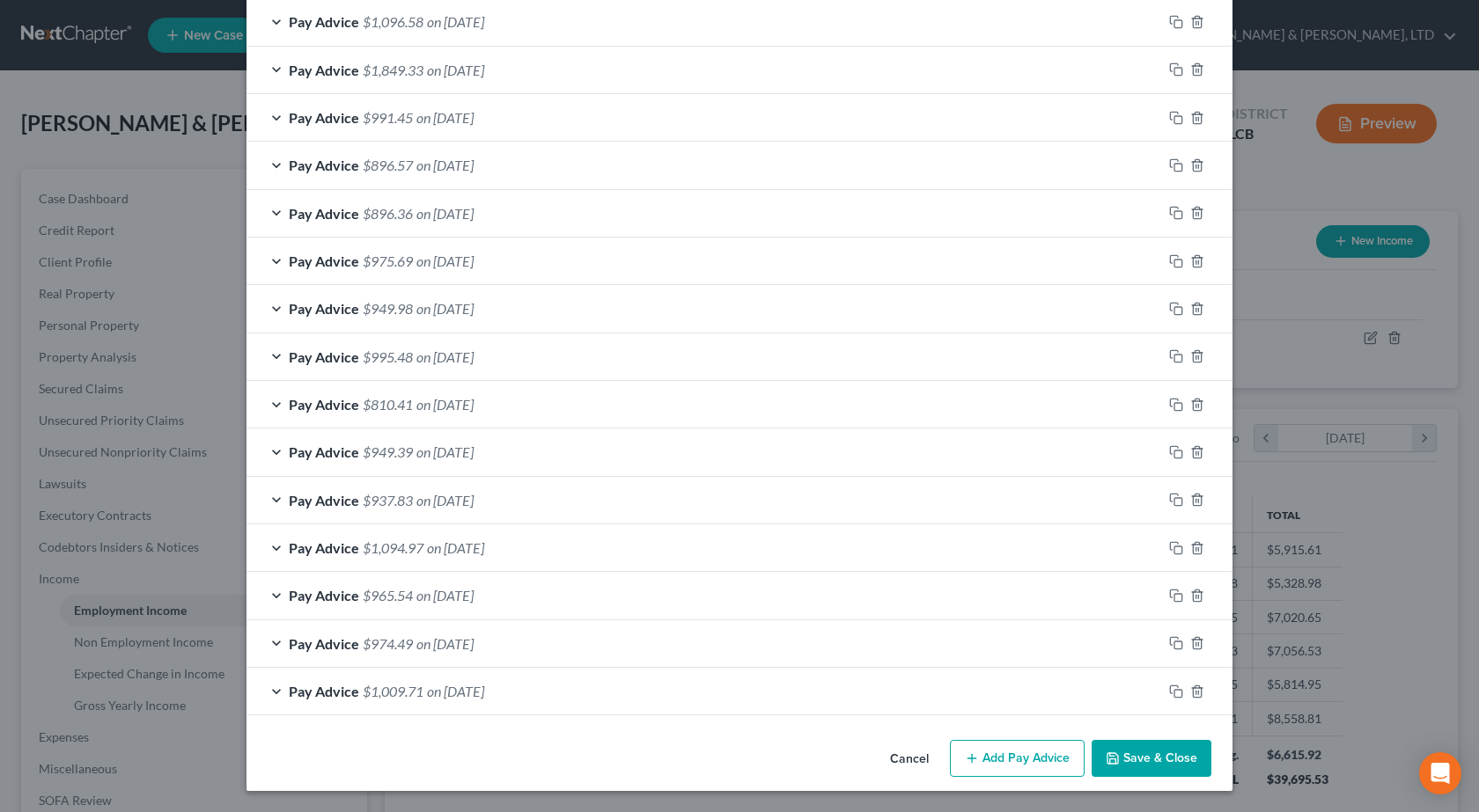
click at [1153, 749] on button "Save & Close" at bounding box center [1152, 758] width 120 height 37
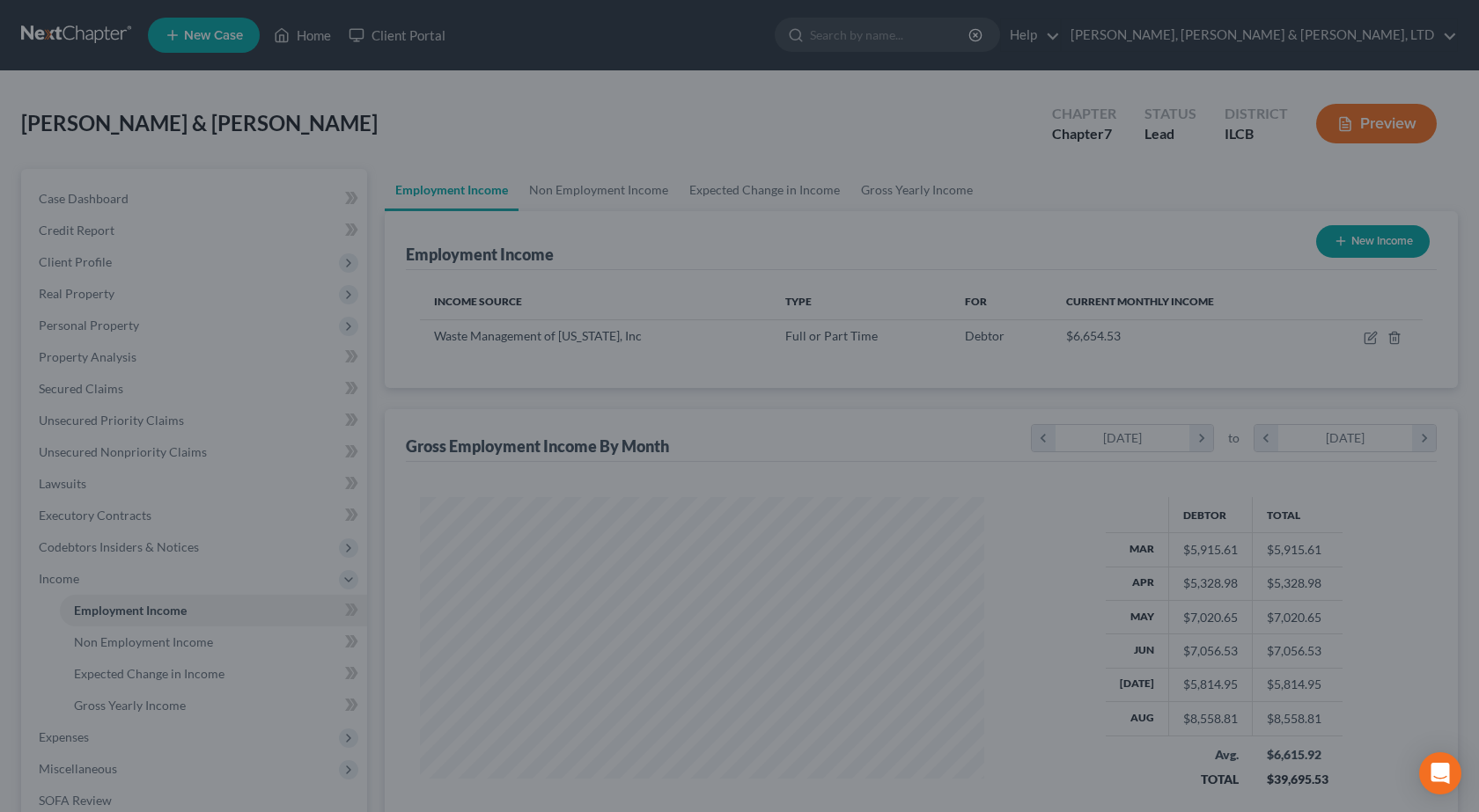
scroll to position [879738, 879568]
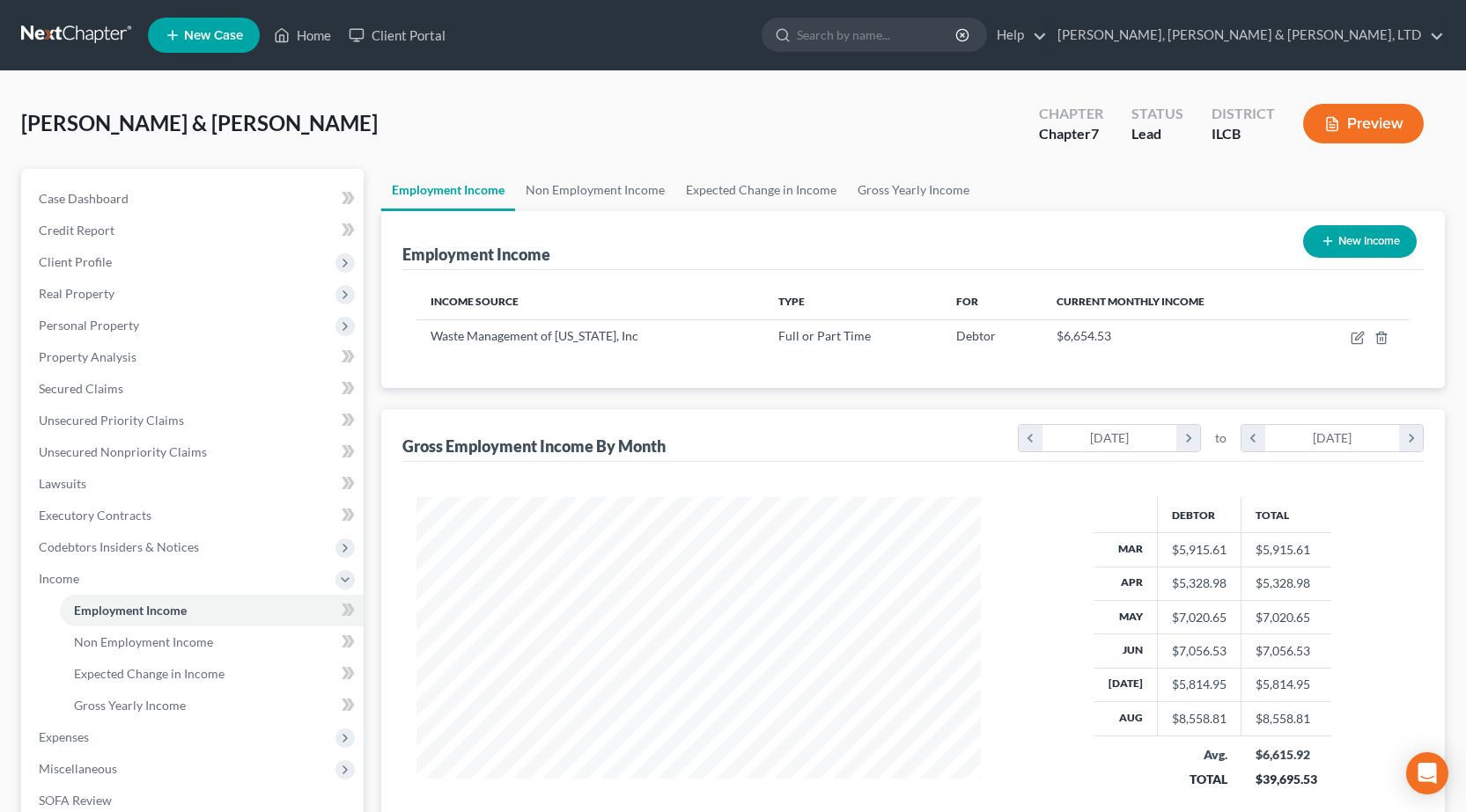
click at [1361, 115] on button "Preview" at bounding box center [1363, 124] width 121 height 39
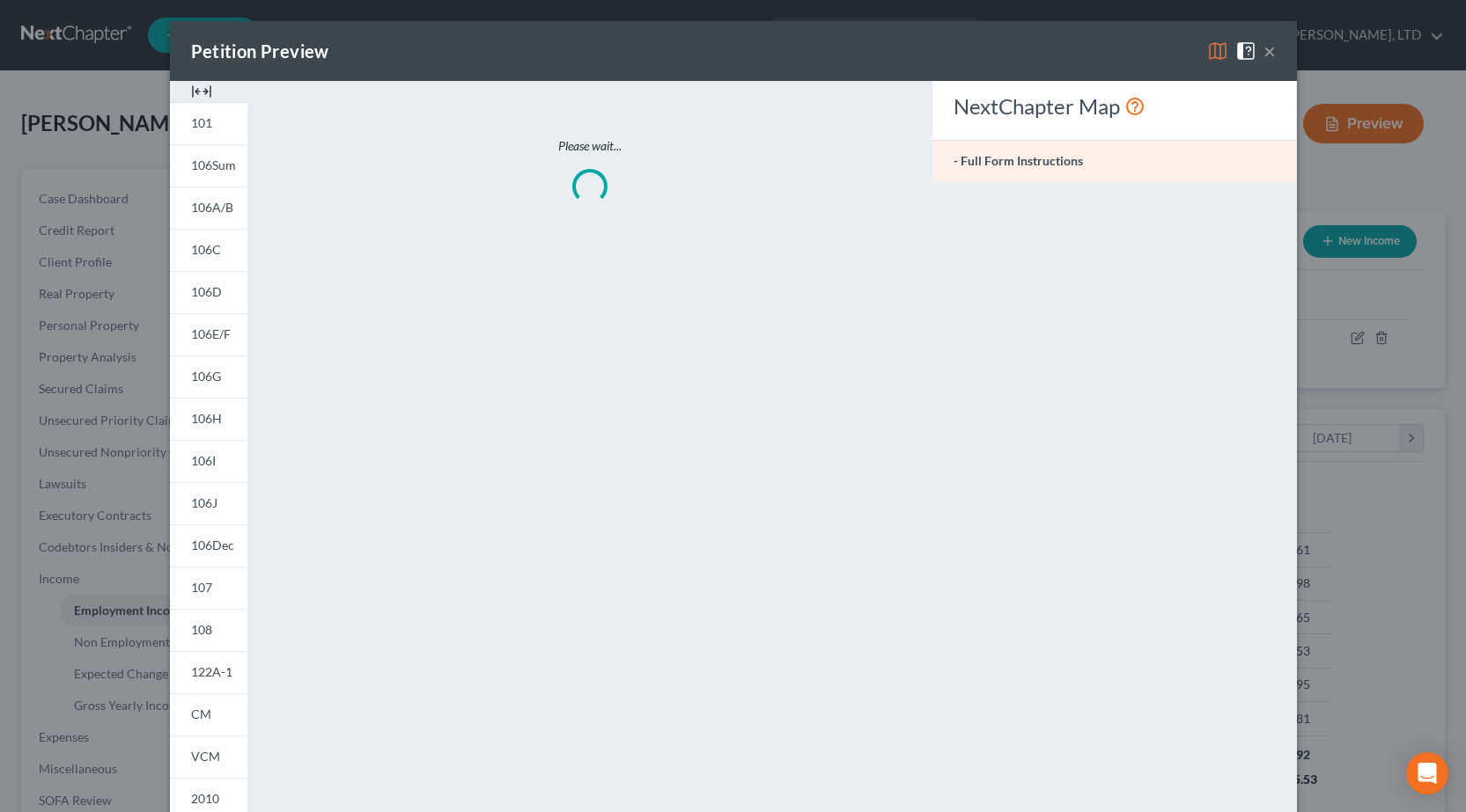
scroll to position [316, 606]
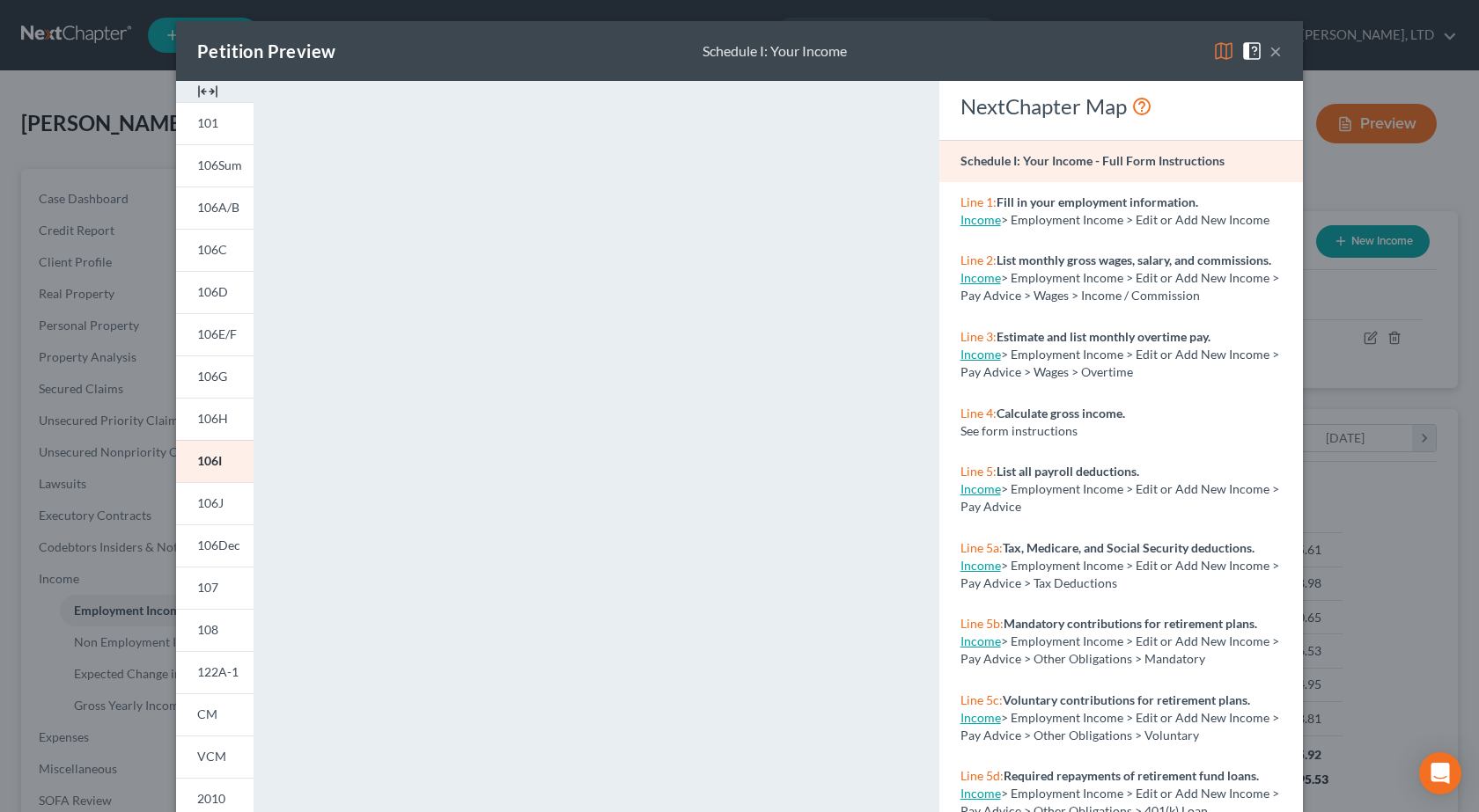
click at [1269, 48] on button "×" at bounding box center [1276, 51] width 13 height 22
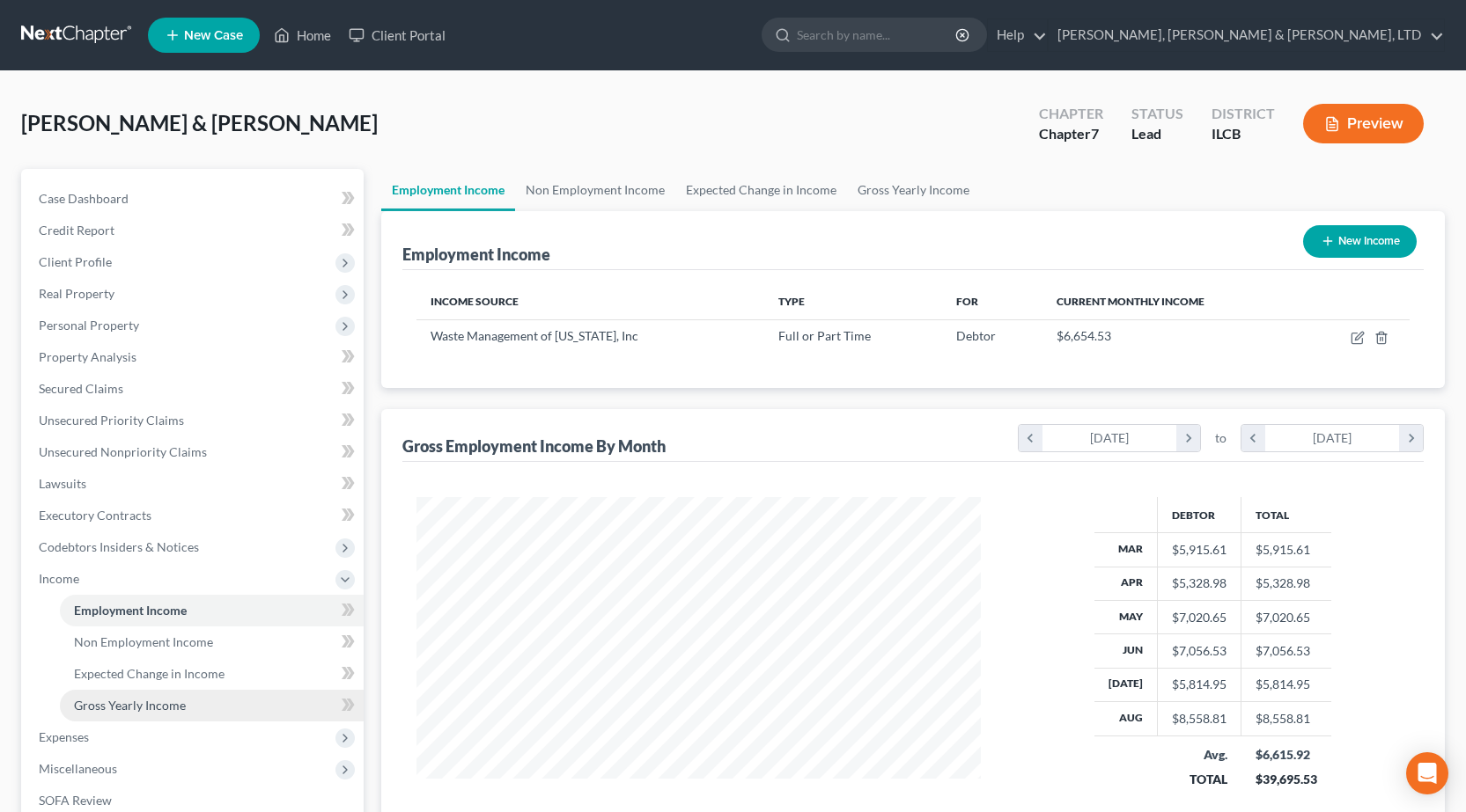
scroll to position [176, 0]
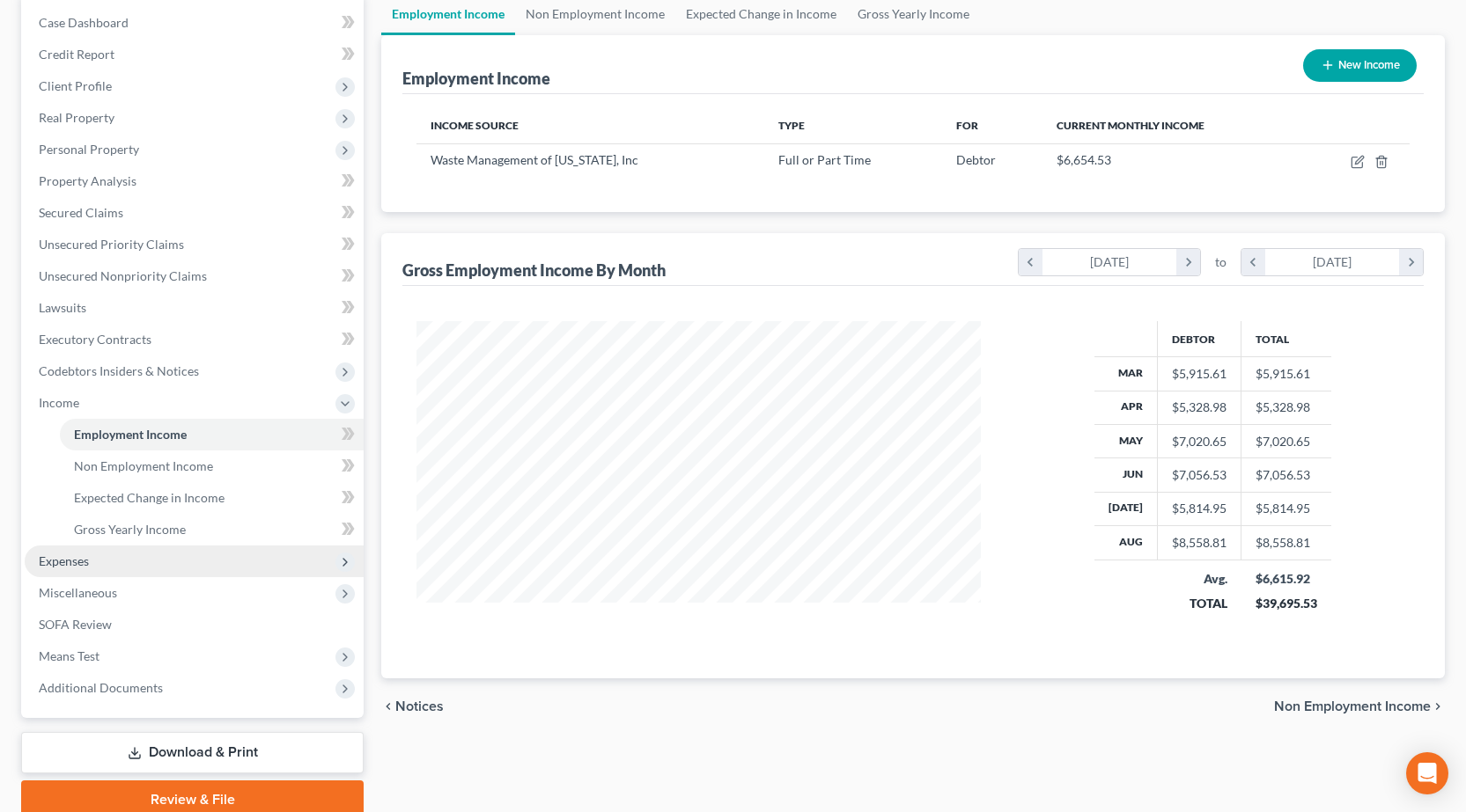
click at [101, 569] on span "Expenses" at bounding box center [194, 561] width 339 height 31
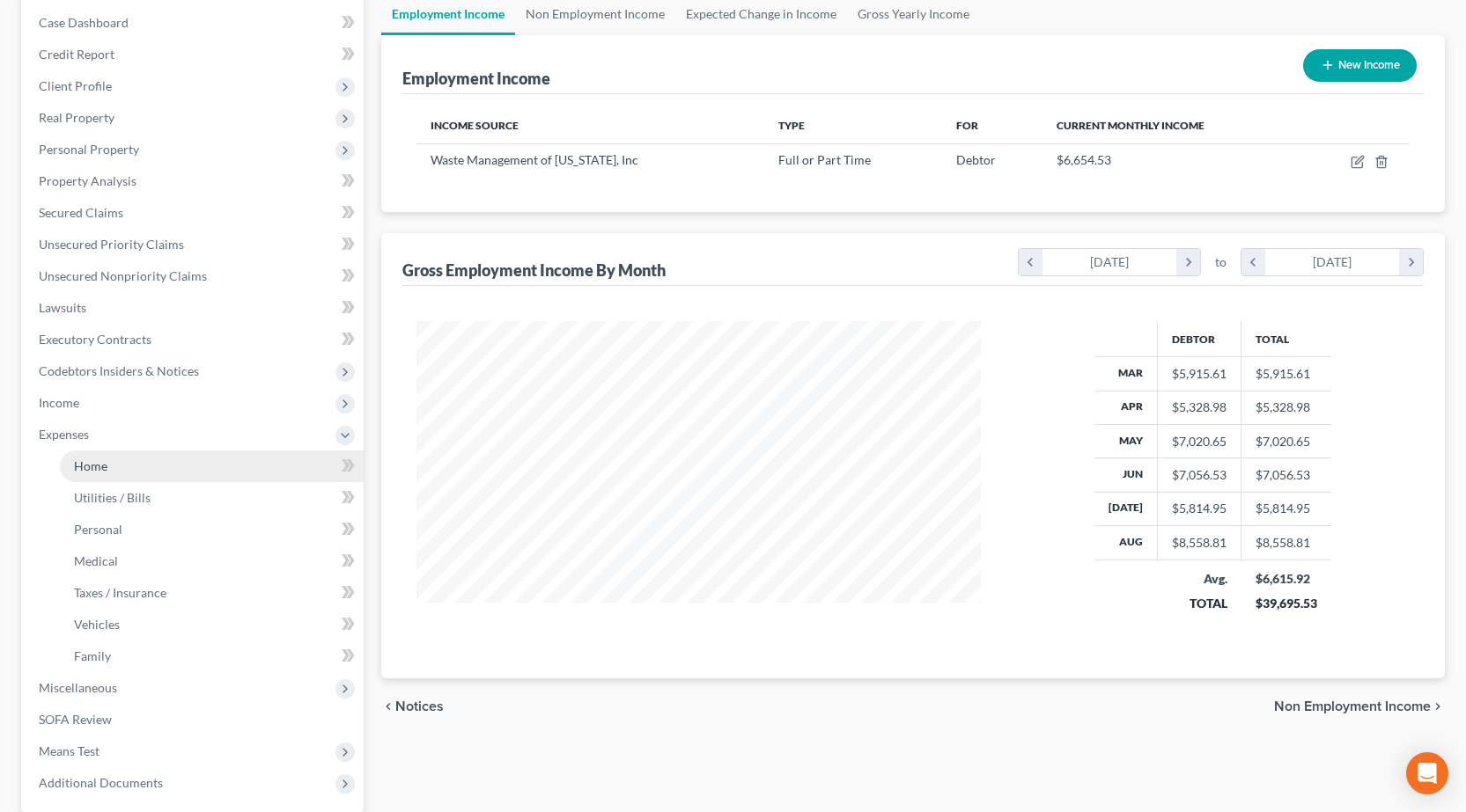
click at [122, 465] on link "Home" at bounding box center [212, 466] width 304 height 31
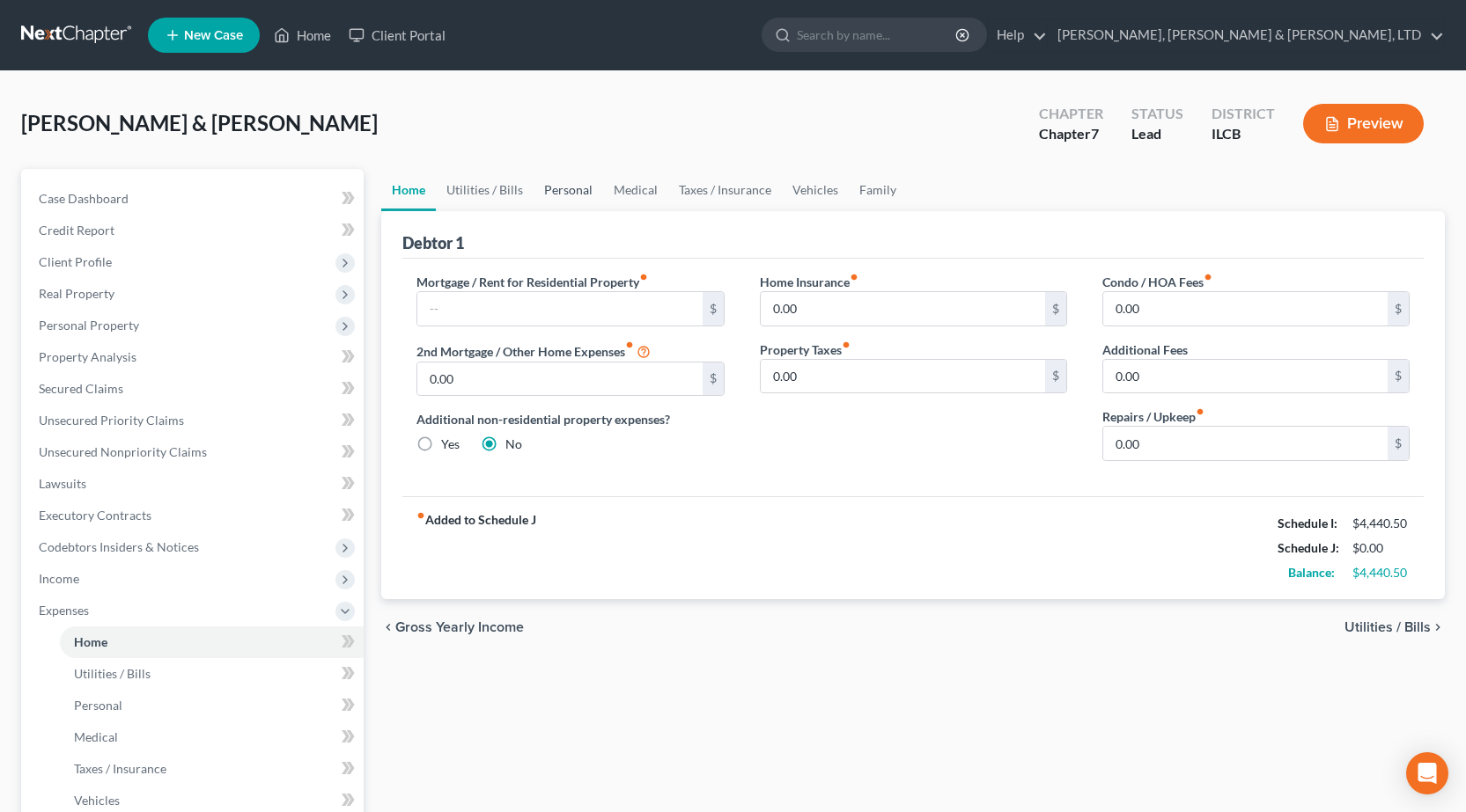
drag, startPoint x: 572, startPoint y: 236, endPoint x: 570, endPoint y: 196, distance: 40.0
click at [571, 226] on div "Debtor 1" at bounding box center [913, 235] width 1021 height 48
click at [570, 195] on link "Personal" at bounding box center [568, 190] width 70 height 42
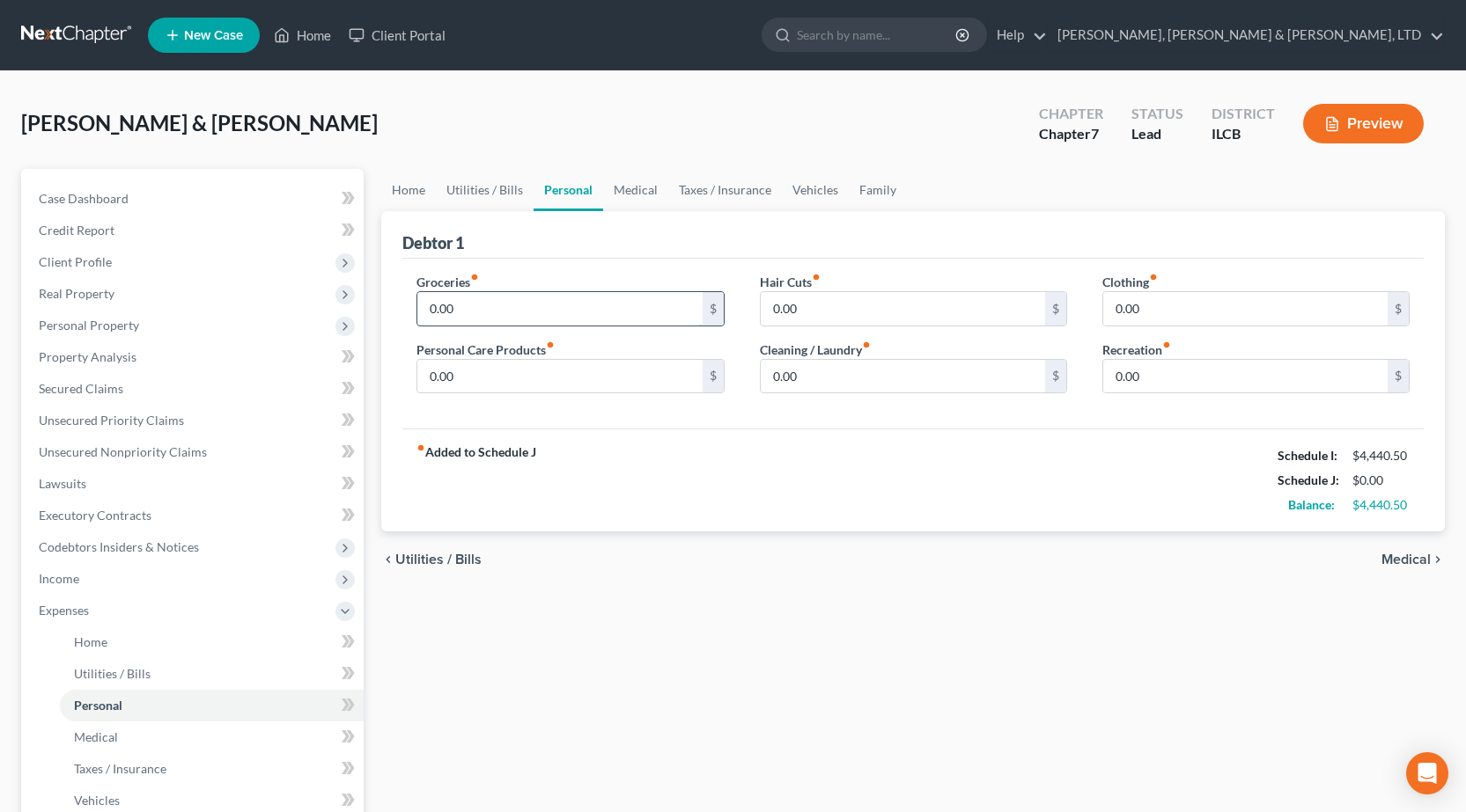
click at [469, 313] on input "0.00" at bounding box center [559, 308] width 284 height 33
type input "1,346"
click at [1150, 322] on input "0.00" at bounding box center [1245, 308] width 284 height 33
type input "276"
click at [498, 376] on input "0.00" at bounding box center [559, 376] width 284 height 33
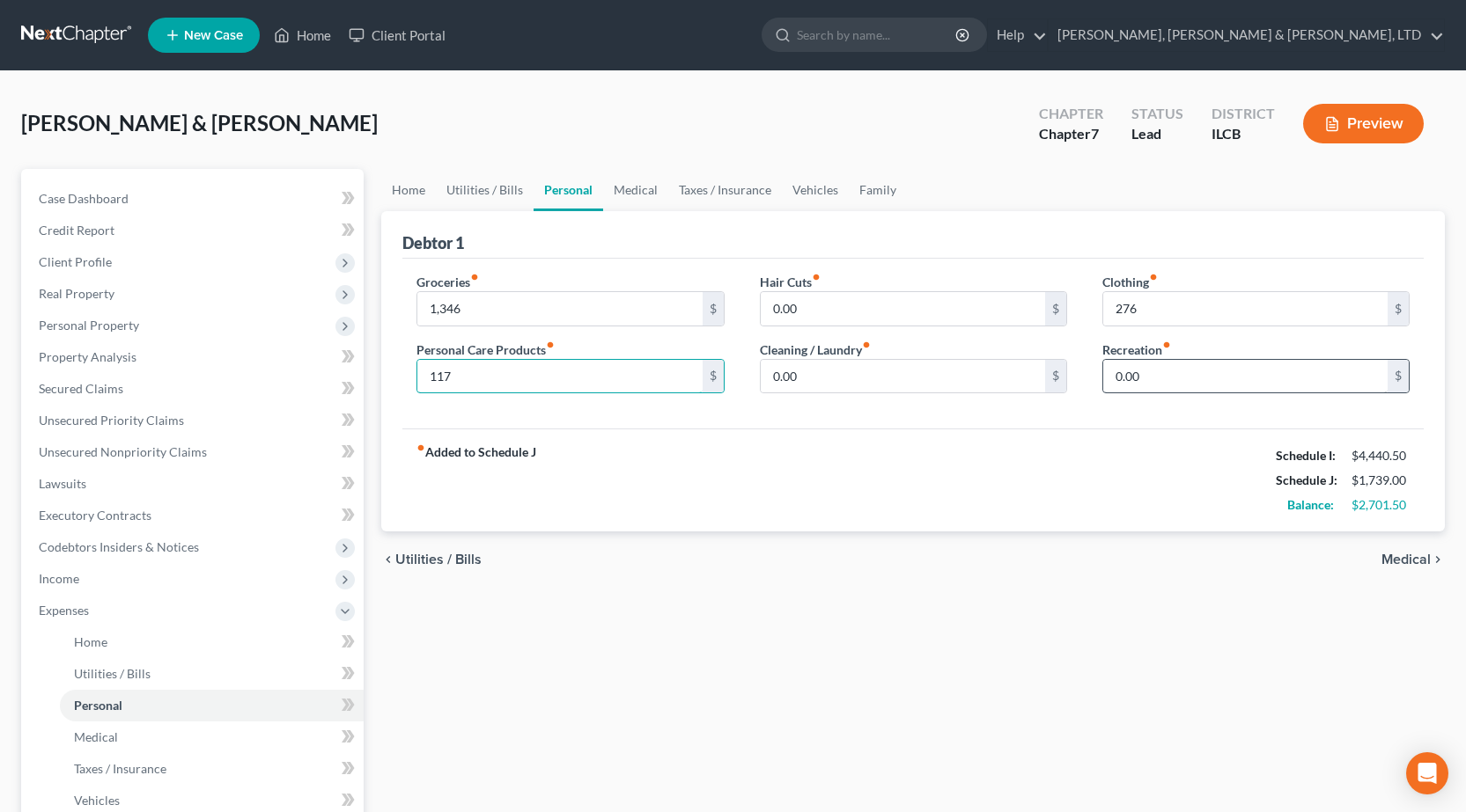
type input "117"
click at [1178, 384] on input "0.00" at bounding box center [1245, 376] width 284 height 33
type input "100"
click at [948, 687] on div "Home Utilities / Bills Personal Medical Taxes / Insurance Vehicles Family Debto…" at bounding box center [913, 630] width 1081 height 921
click at [644, 187] on link "Medical" at bounding box center [636, 190] width 65 height 42
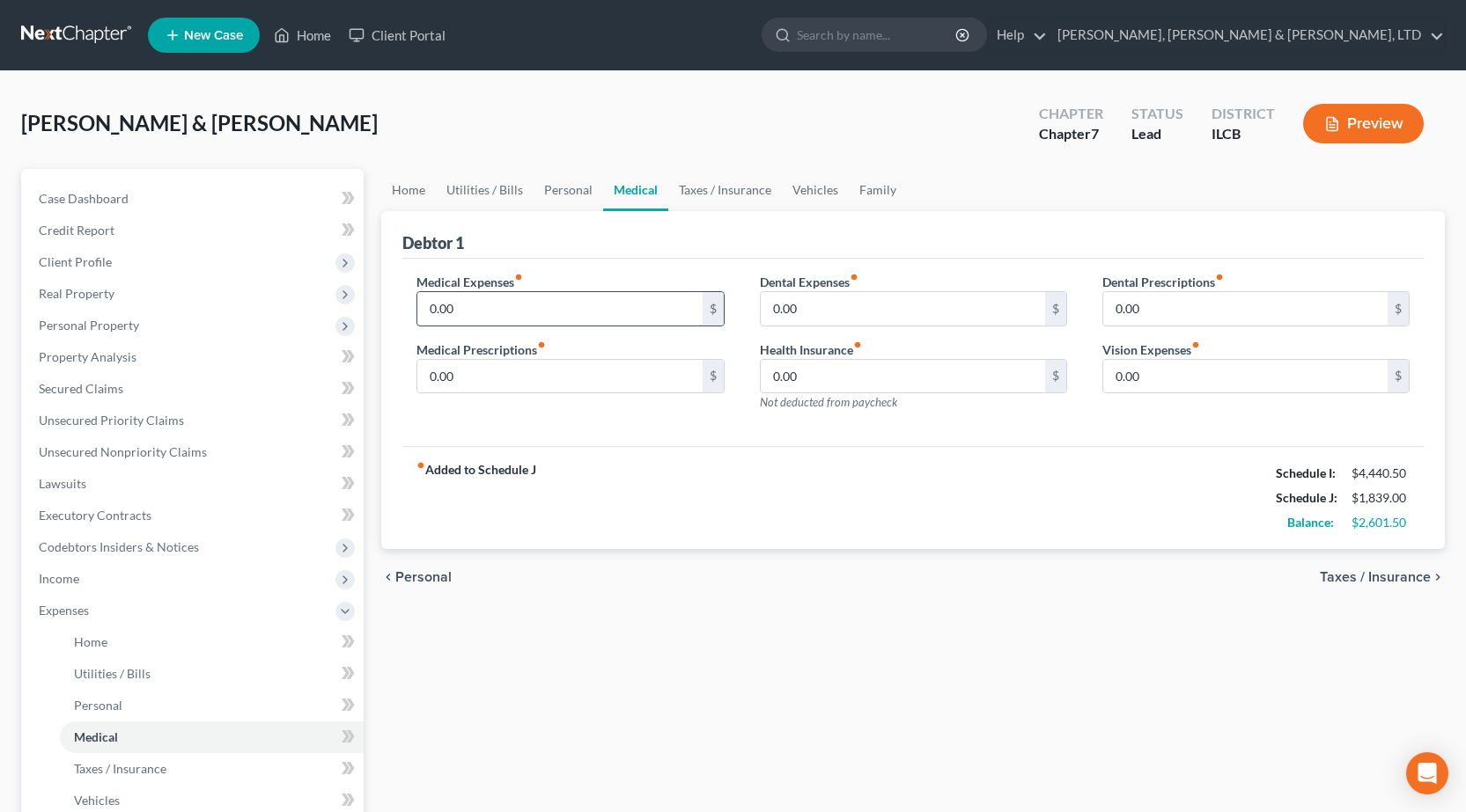
click at [531, 301] on input "0.00" at bounding box center [559, 308] width 284 height 33
click at [1034, 714] on div "Home Utilities / Bills Personal Medical Taxes / Insurance Vehicles Family Debto…" at bounding box center [913, 630] width 1081 height 921
click at [178, 485] on link "Lawsuits" at bounding box center [194, 483] width 339 height 31
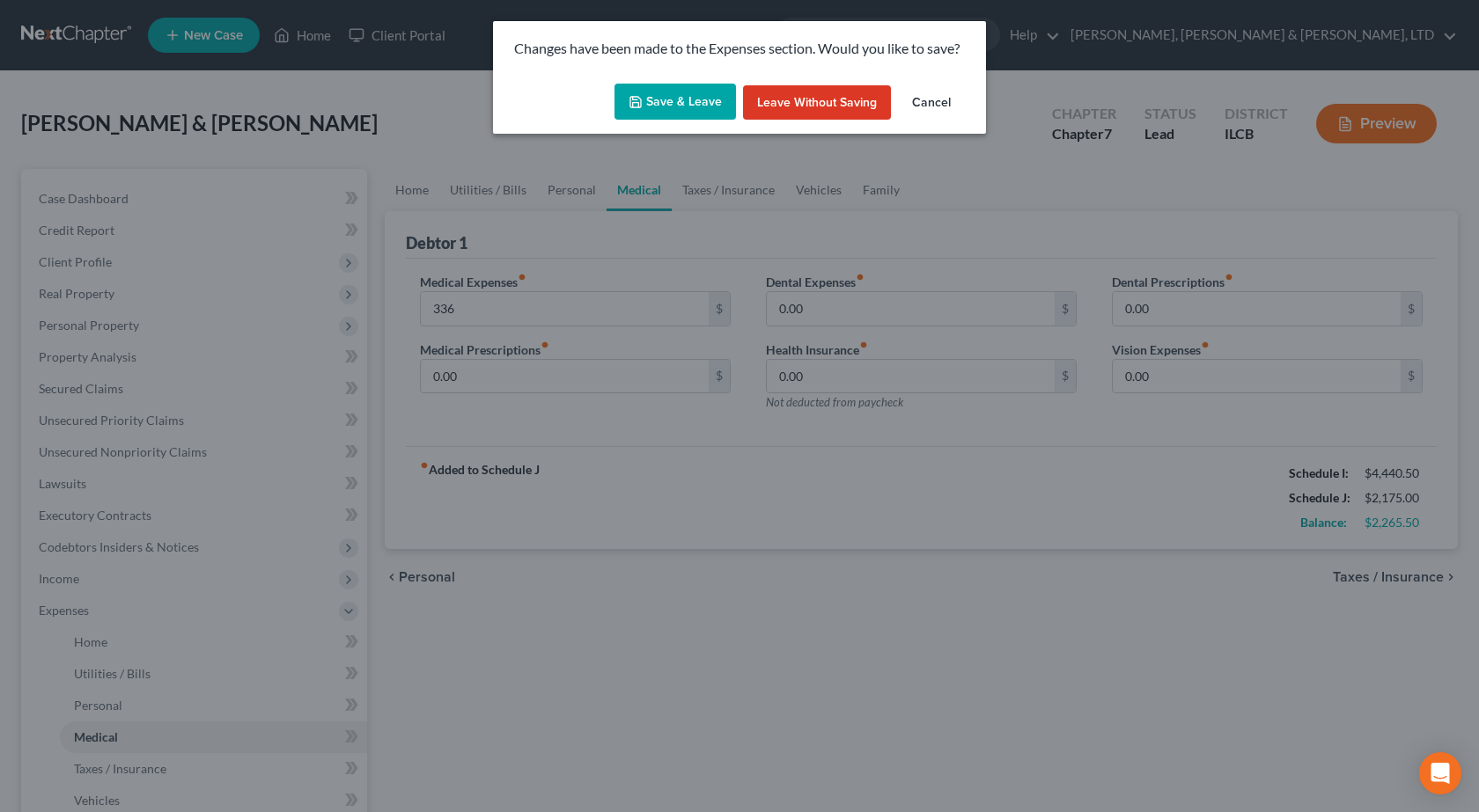
click at [658, 111] on button "Save & Leave" at bounding box center [675, 101] width 122 height 37
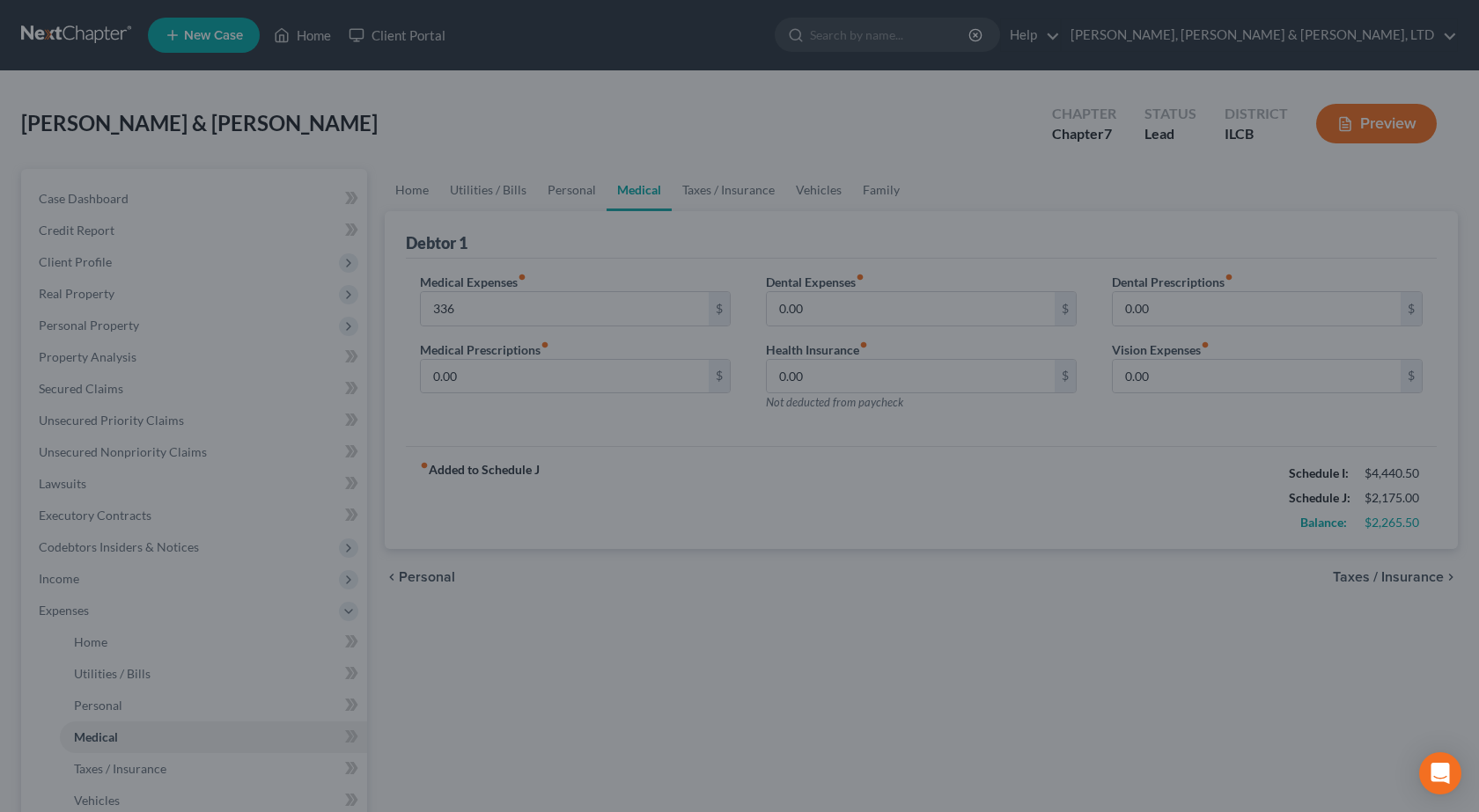
type input "336.00"
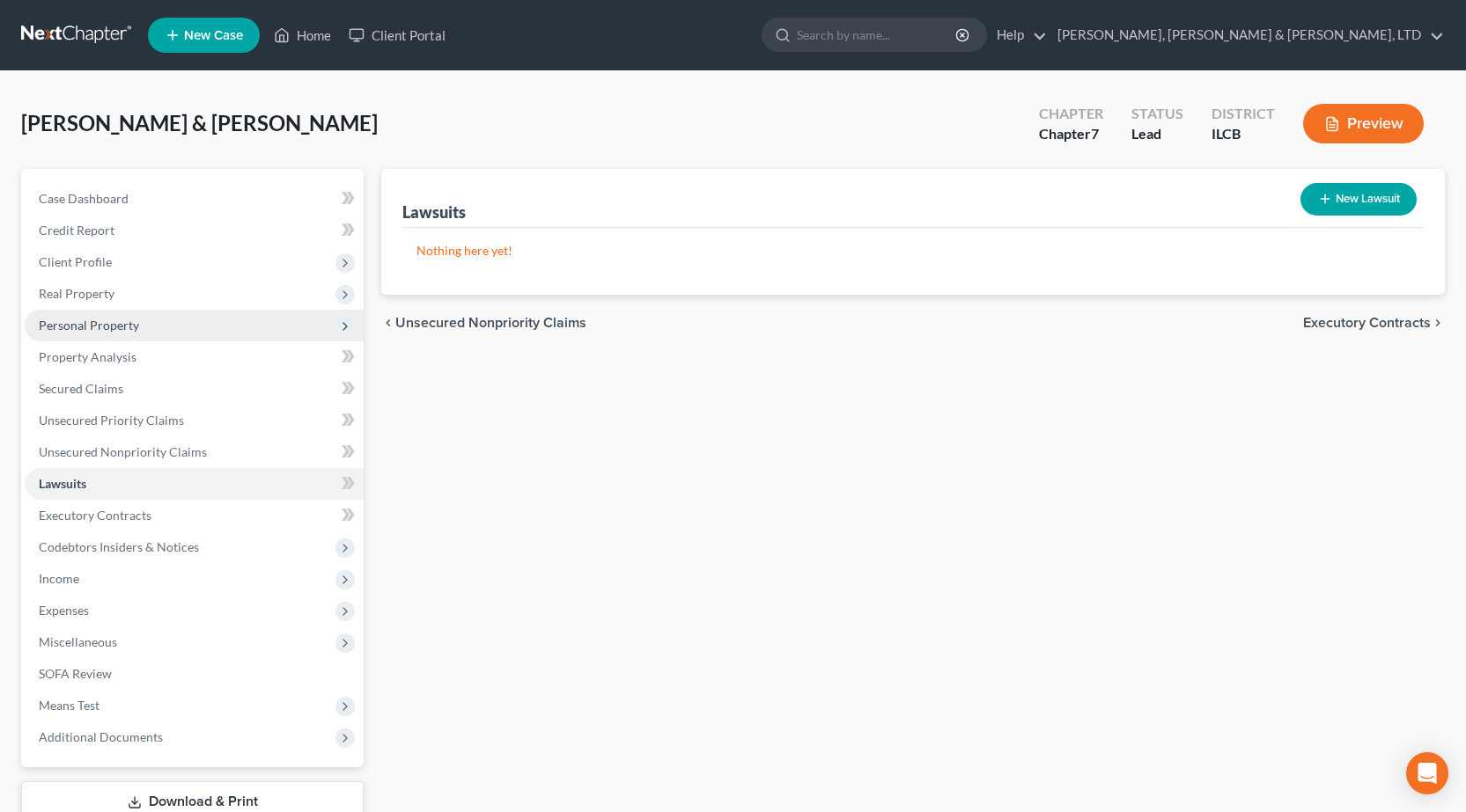
click at [101, 324] on span "Personal Property" at bounding box center [89, 324] width 100 height 15
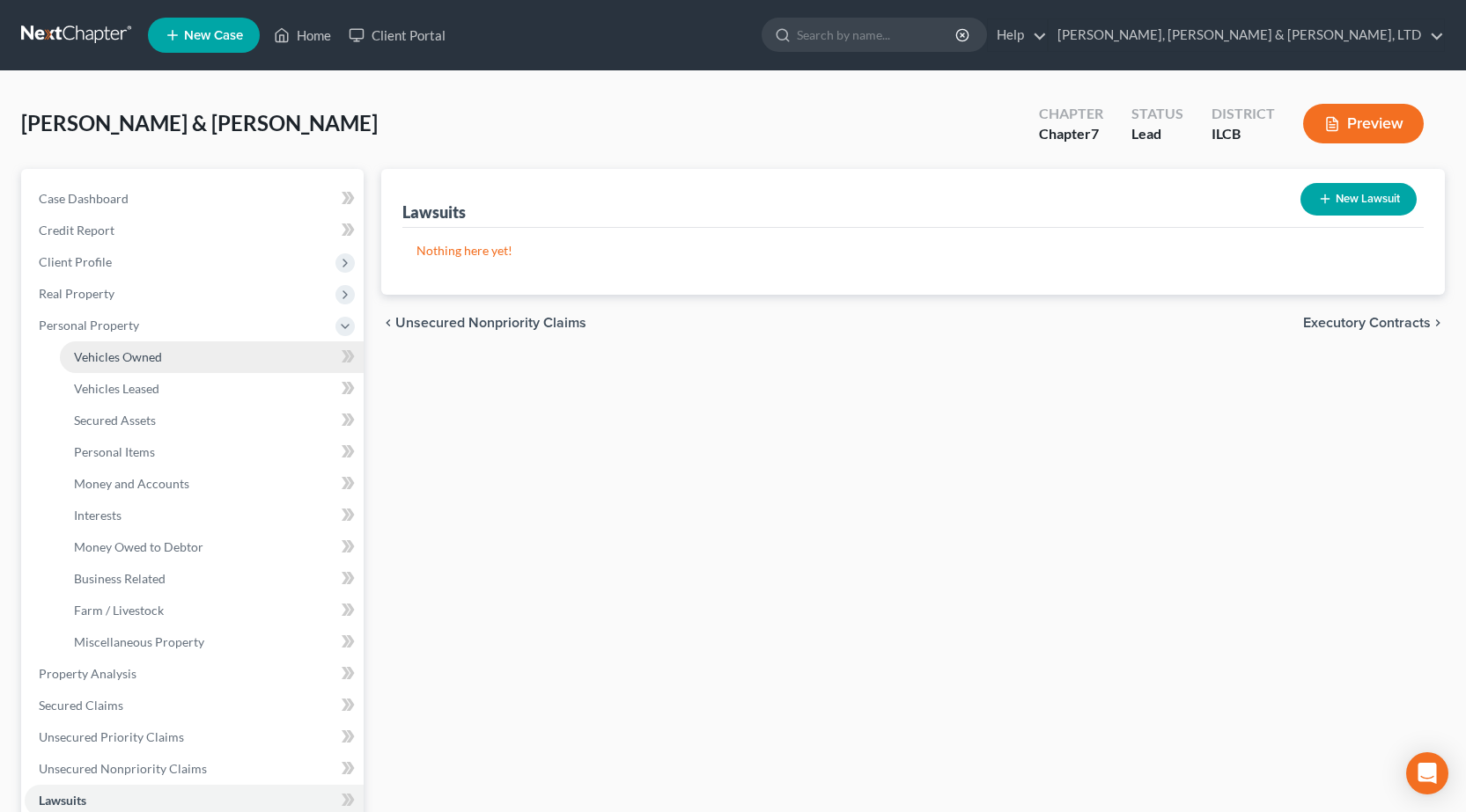
click at [109, 360] on span "Vehicles Owned" at bounding box center [117, 357] width 88 height 15
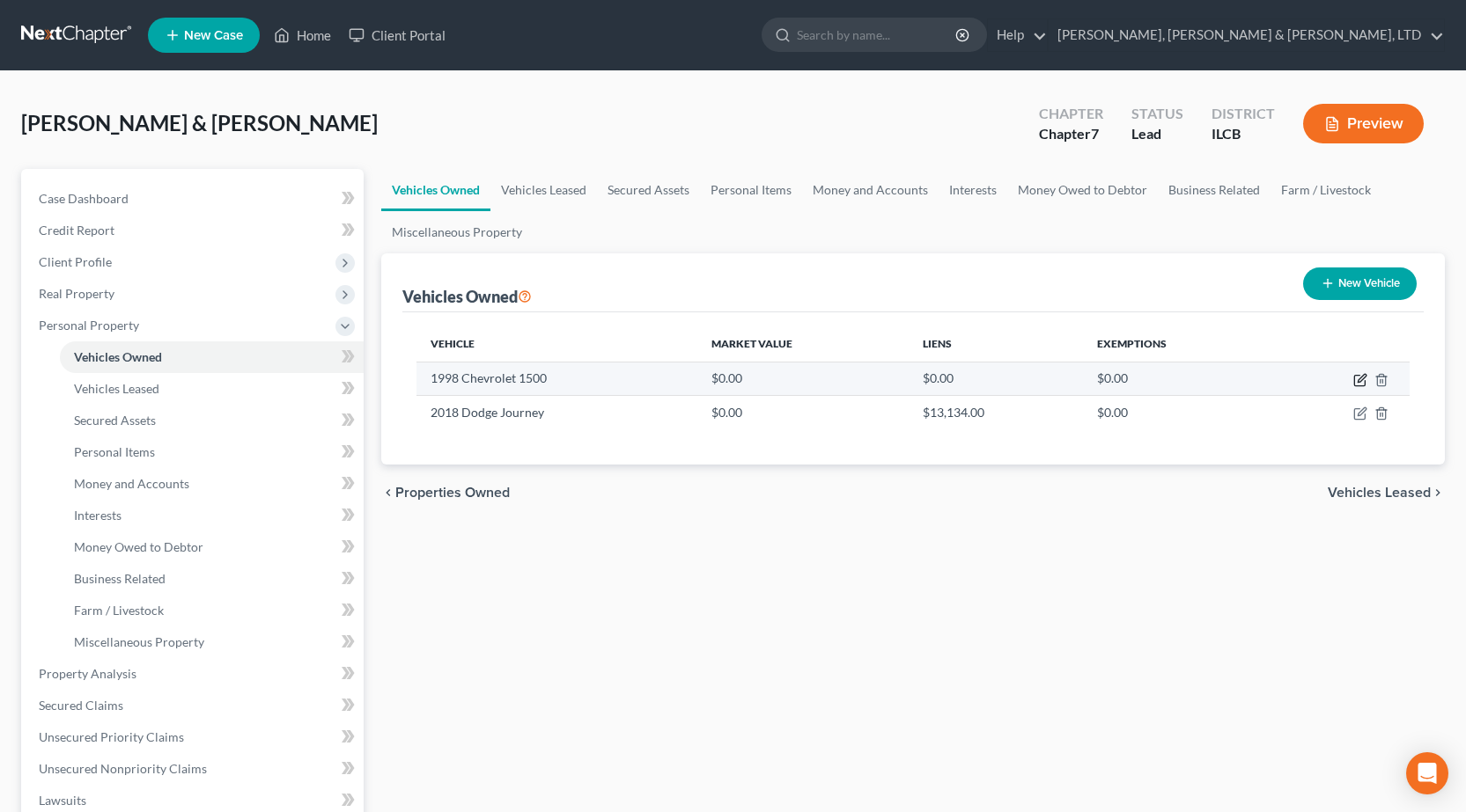
click at [1358, 382] on icon "button" at bounding box center [1361, 377] width 8 height 8
select select "0"
select select "28"
select select "2"
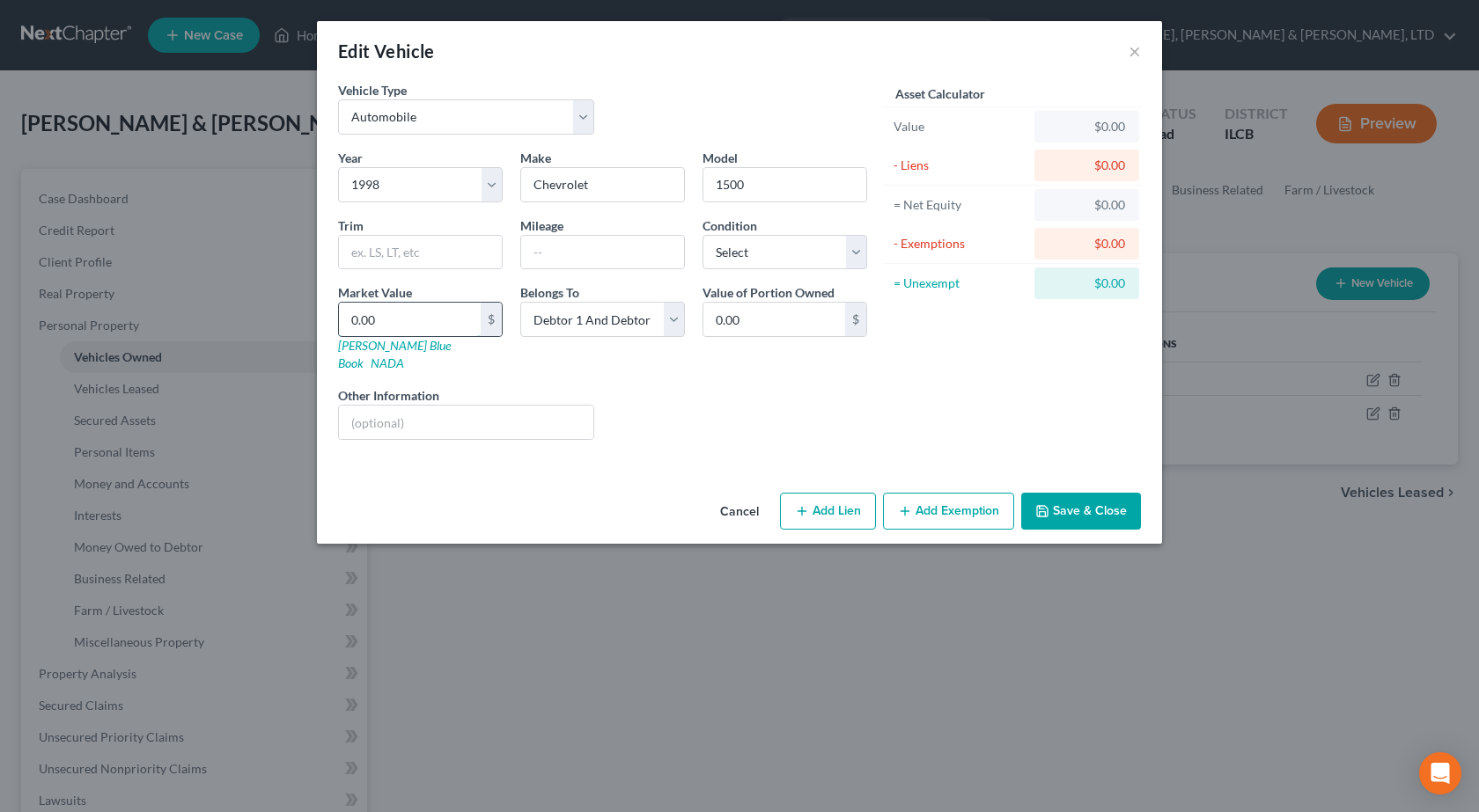
click at [438, 320] on input "0.00" at bounding box center [410, 319] width 142 height 33
type input "4"
type input "4.00"
type input "40"
type input "40.00"
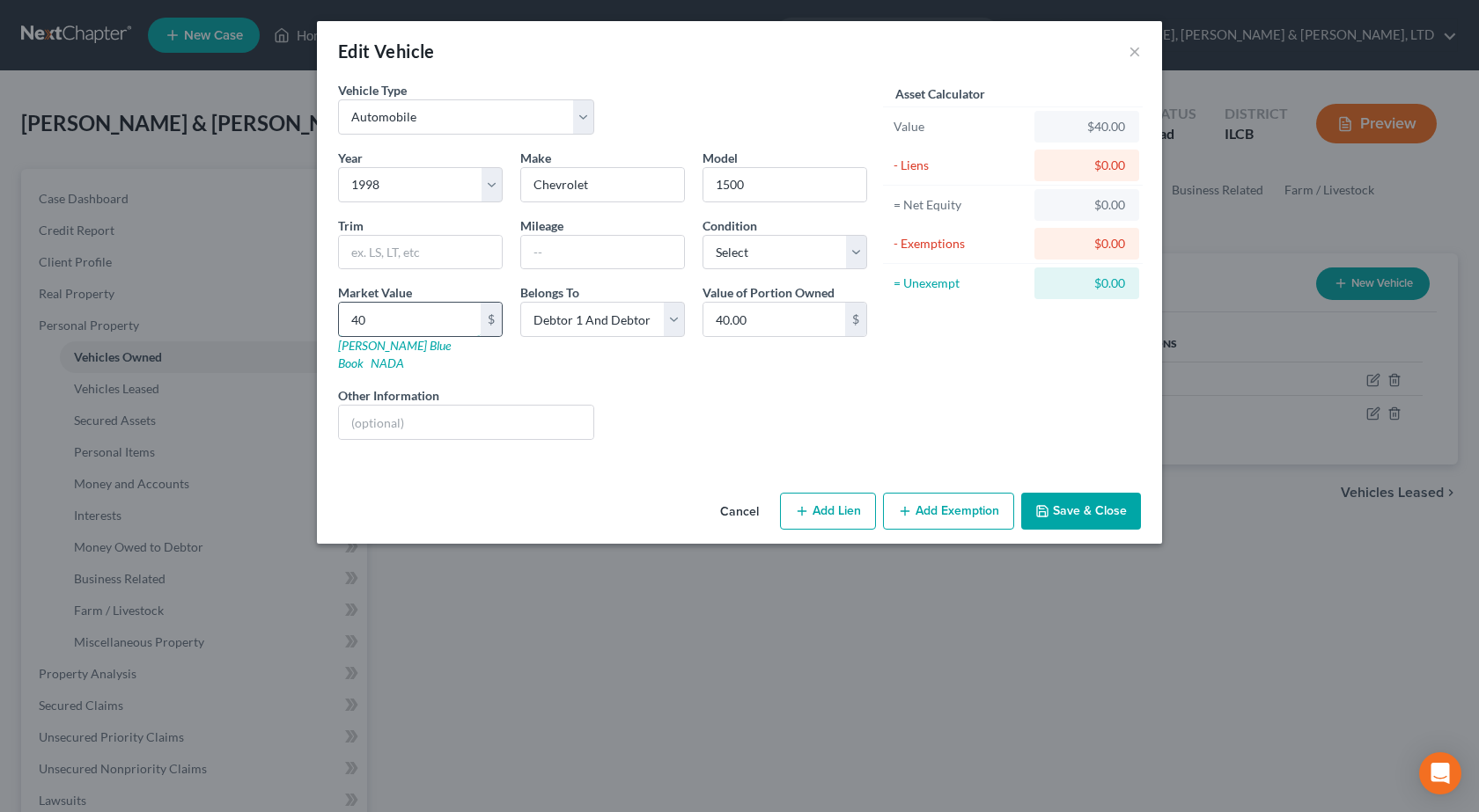
type input "402"
type input "402.00"
type input "4029"
type input "4,029.00"
type input "4,029"
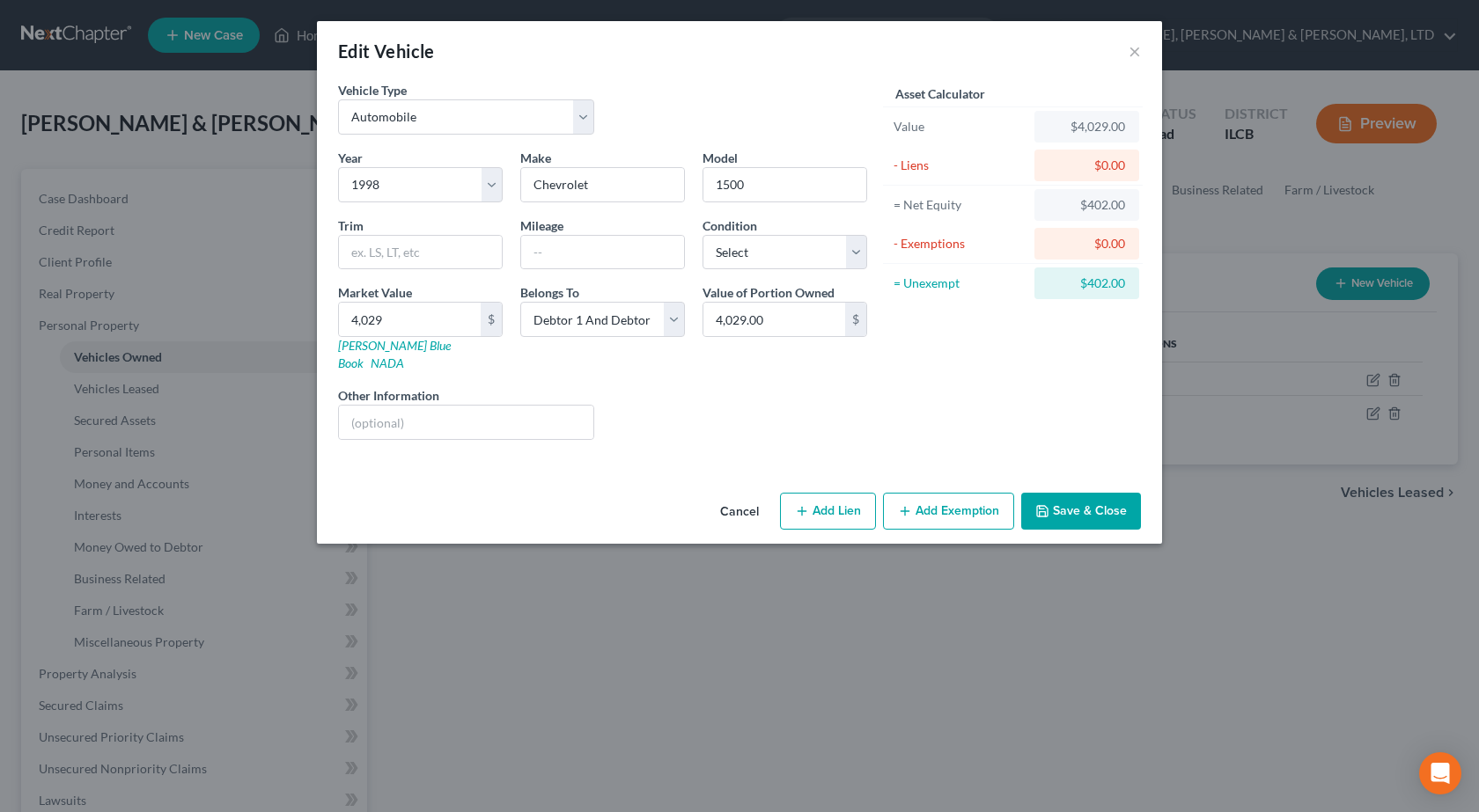
click at [947, 500] on button "Add Exemption" at bounding box center [948, 511] width 131 height 37
select select "2"
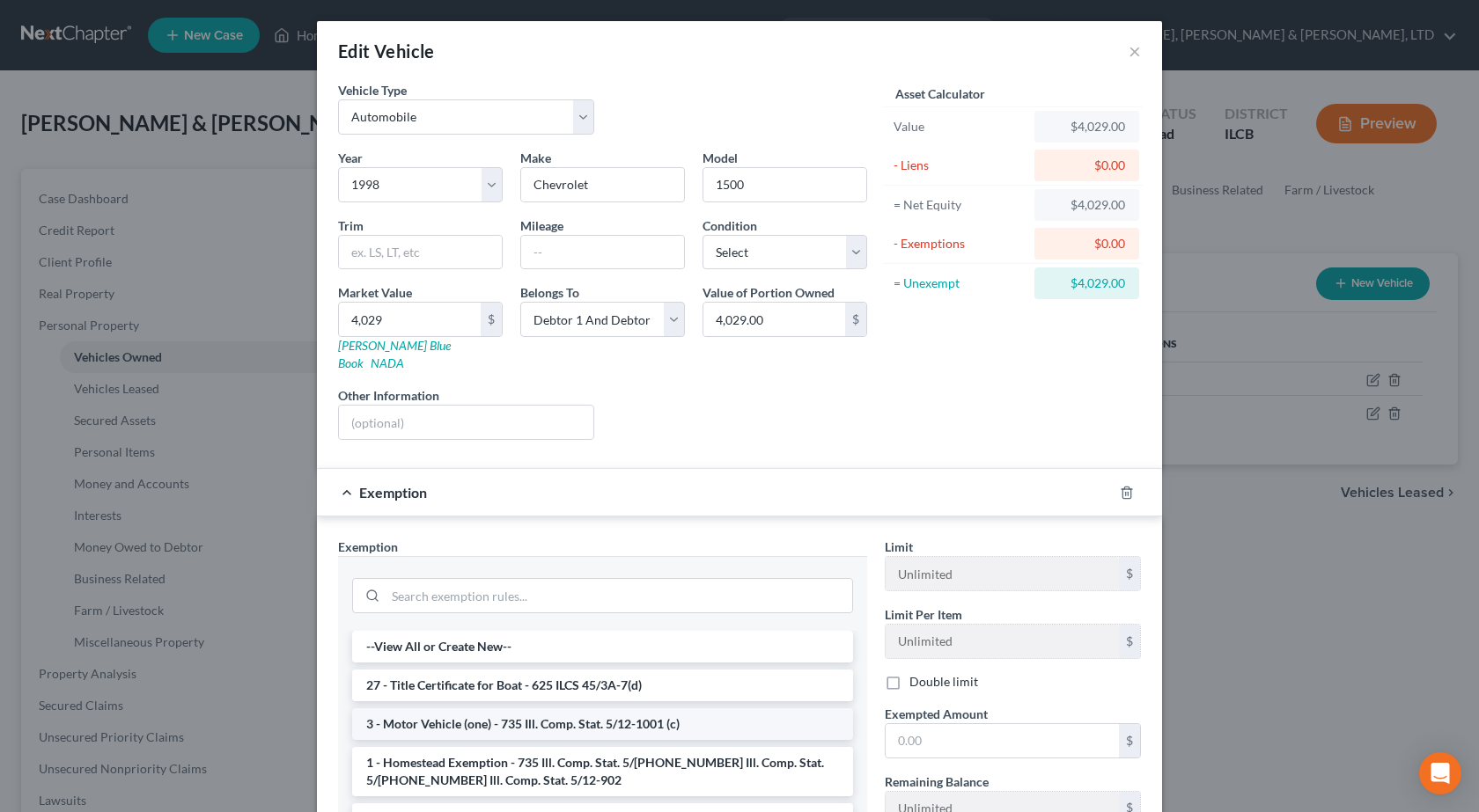
click at [523, 713] on li "3 - Motor Vehicle (one) - 735 Ill. Comp. Stat. 5/12-1001 (c)" at bounding box center [602, 723] width 501 height 31
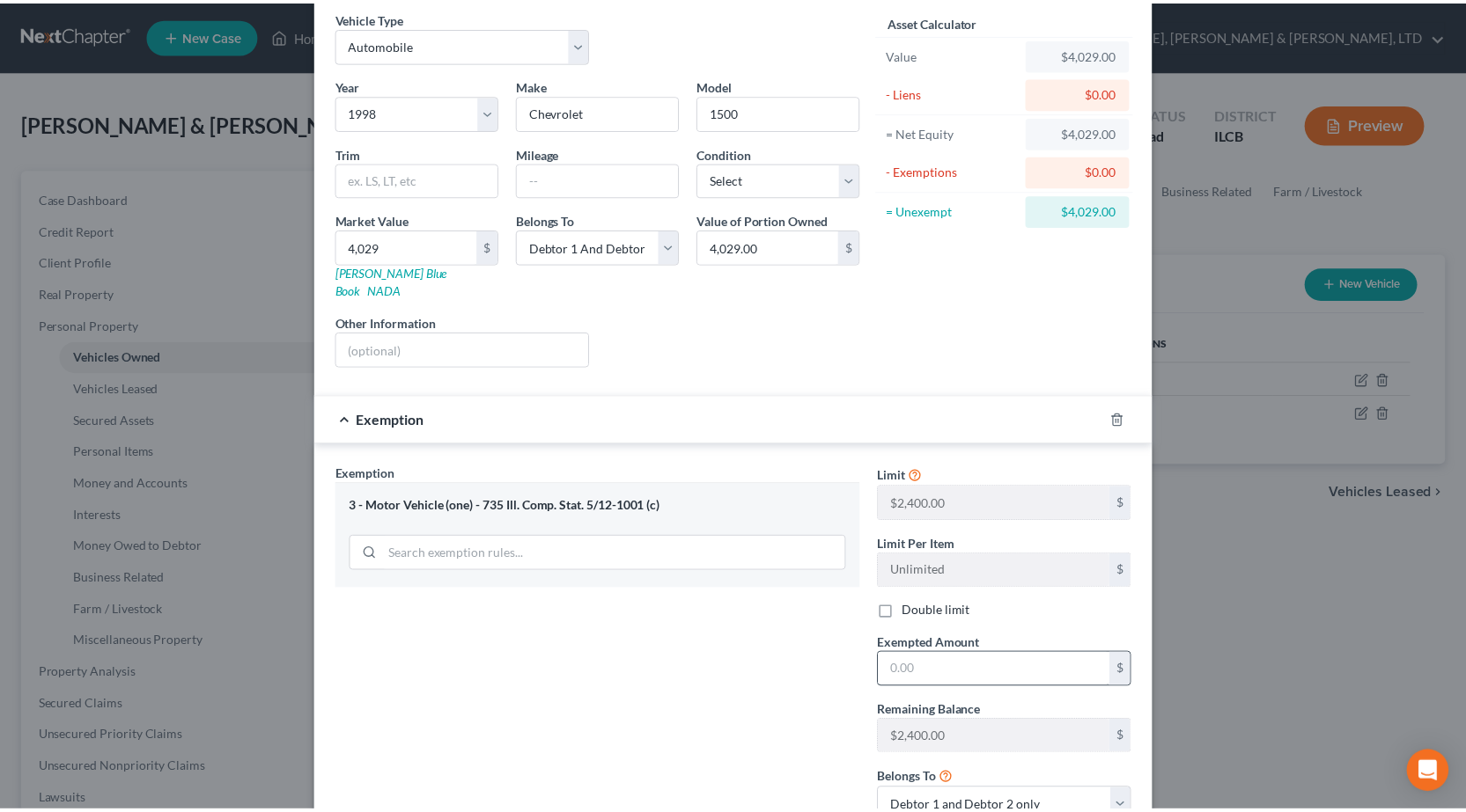
scroll to position [176, 0]
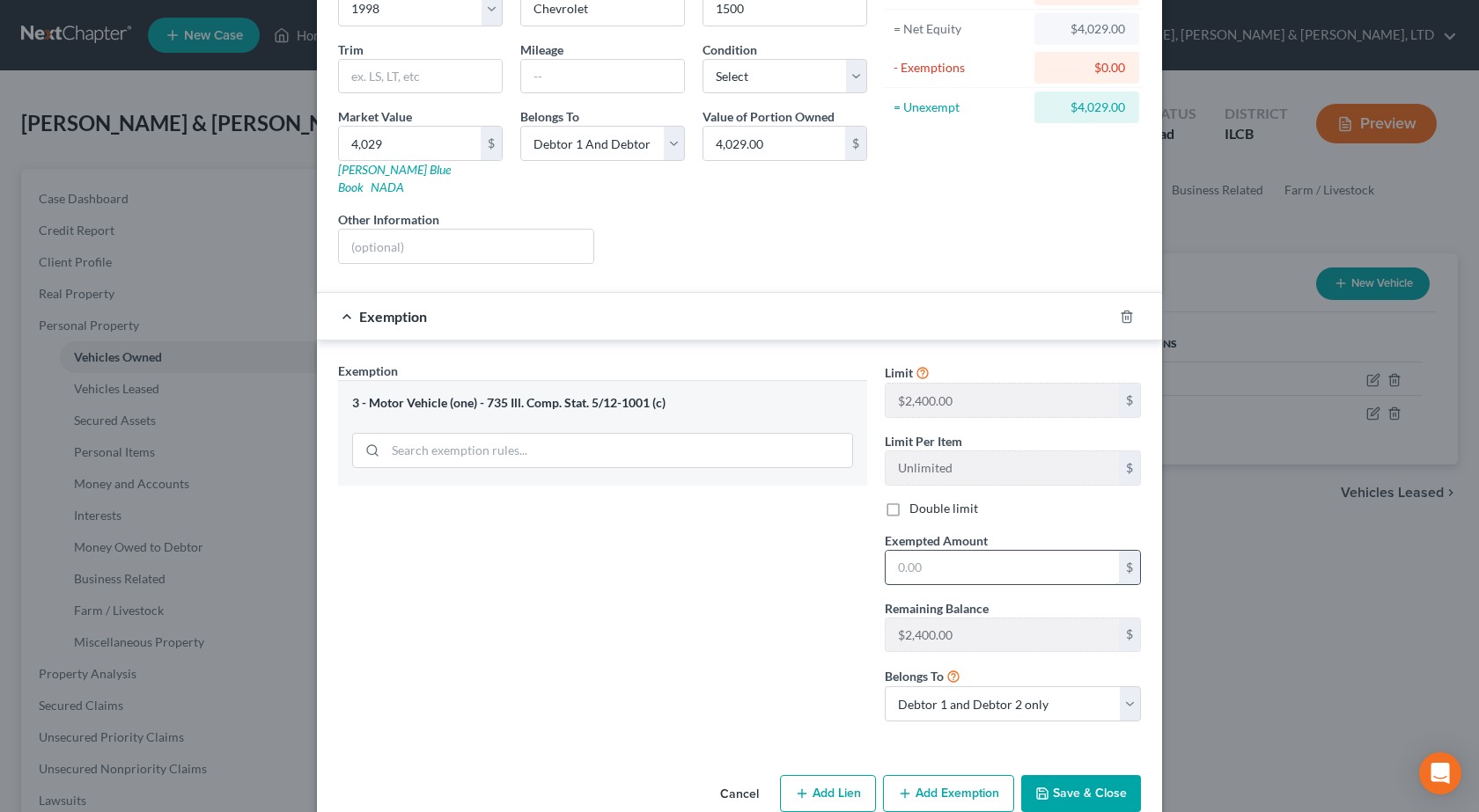
click at [944, 551] on input "text" at bounding box center [1002, 567] width 233 height 33
type input "4,800"
click at [909, 500] on label "Double limit" at bounding box center [943, 509] width 69 height 18
click at [916, 500] on input "Double limit" at bounding box center [921, 505] width 12 height 12
checkbox input "true"
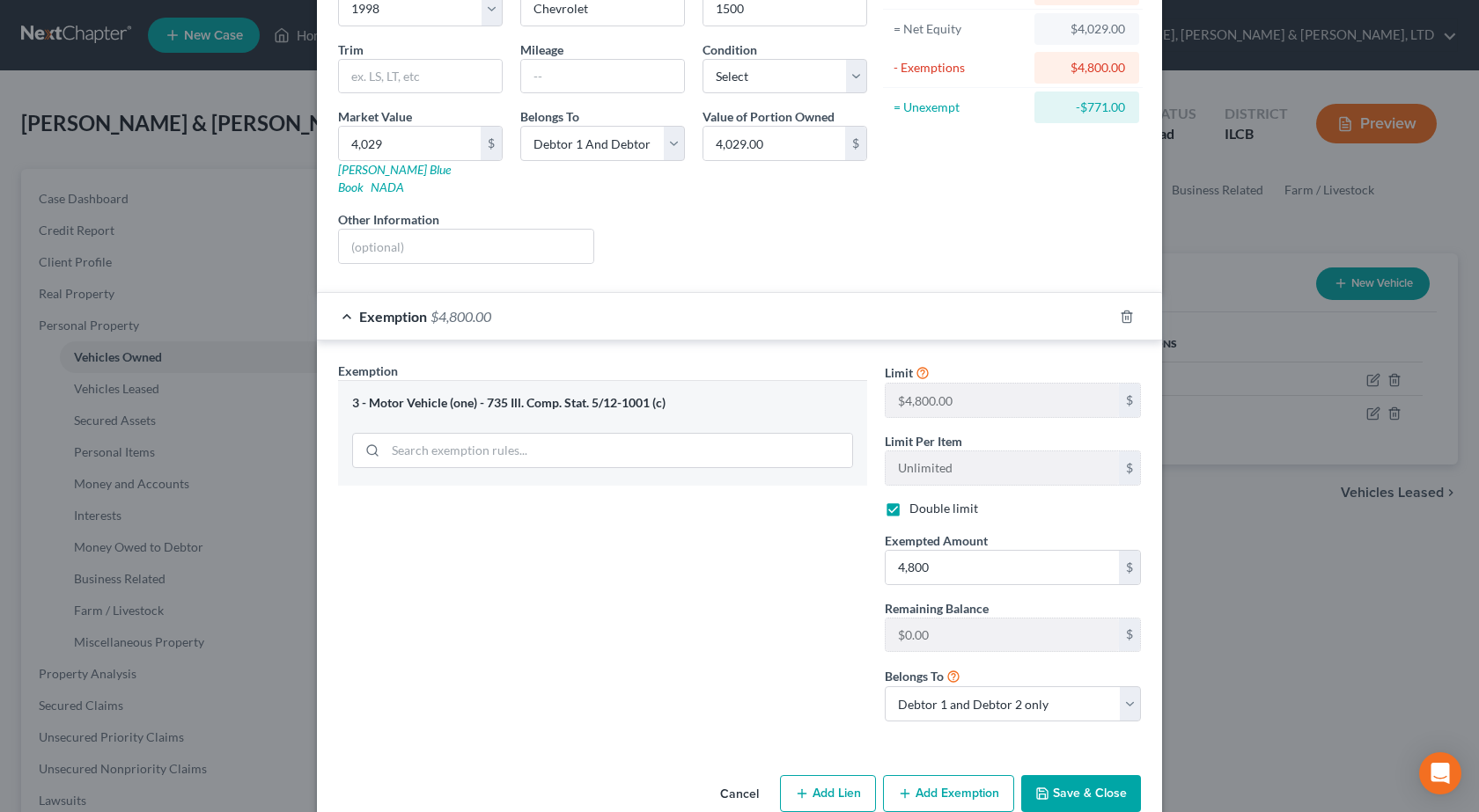
click at [1085, 775] on button "Save & Close" at bounding box center [1081, 793] width 120 height 37
